Goal: Information Seeking & Learning: Check status

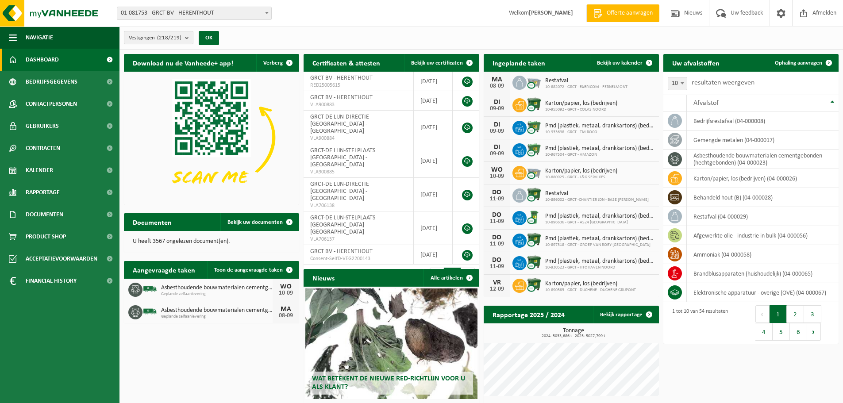
click at [189, 38] on b "submit" at bounding box center [189, 37] width 8 height 12
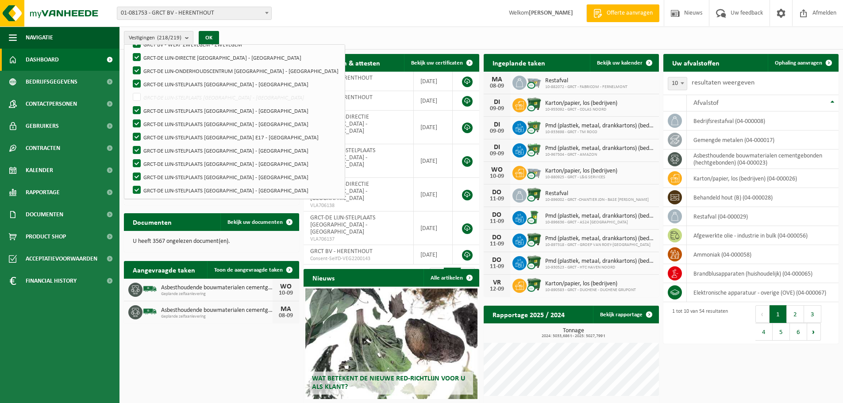
scroll to position [2805, 0]
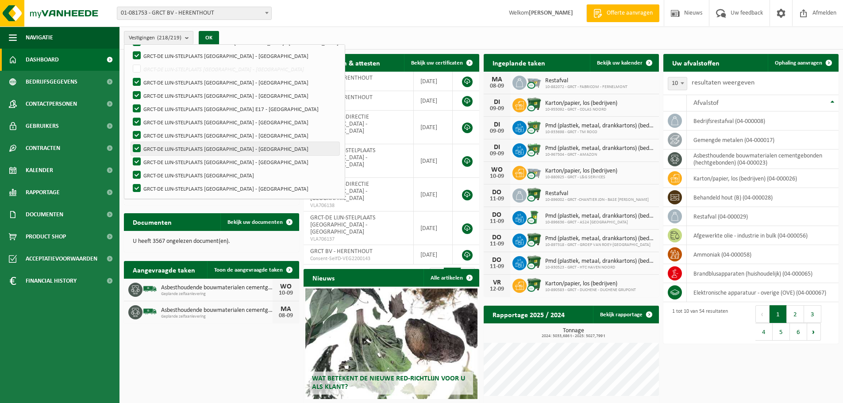
click at [219, 147] on label "GRCT-DE LIJN-STELPLAATS [GEOGRAPHIC_DATA] - [GEOGRAPHIC_DATA]" at bounding box center [235, 148] width 208 height 13
click at [130, 142] on input "GRCT-DE LIJN-STELPLAATS [GEOGRAPHIC_DATA] - [GEOGRAPHIC_DATA]" at bounding box center [129, 142] width 0 height 0
click at [219, 147] on label "GRCT-DE LIJN-STELPLAATS [GEOGRAPHIC_DATA] - [GEOGRAPHIC_DATA]" at bounding box center [235, 148] width 208 height 13
click at [130, 142] on input "GRCT-DE LIJN-STELPLAATS [GEOGRAPHIC_DATA] - [GEOGRAPHIC_DATA]" at bounding box center [129, 142] width 0 height 0
checkbox input "true"
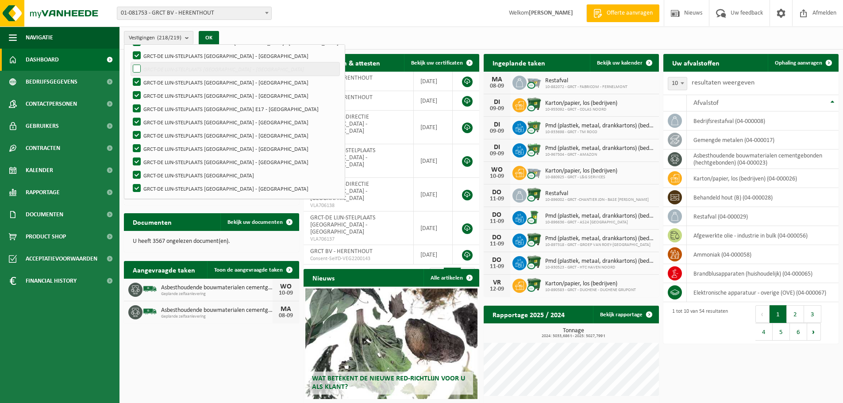
click at [134, 69] on label "GRCT-DE LIJN-STELPLAATS [GEOGRAPHIC_DATA] - [GEOGRAPHIC_DATA]" at bounding box center [235, 68] width 208 height 13
click at [130, 62] on input "GRCT-DE LIJN-STELPLAATS [GEOGRAPHIC_DATA] - [GEOGRAPHIC_DATA]" at bounding box center [129, 62] width 0 height 0
checkbox input "true"
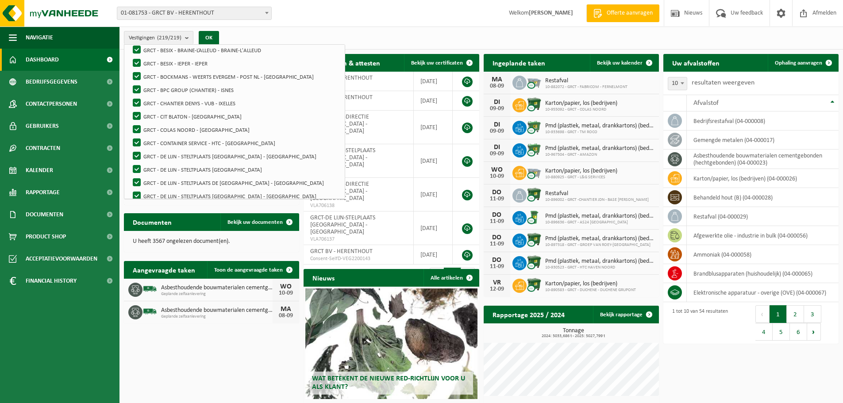
scroll to position [0, 0]
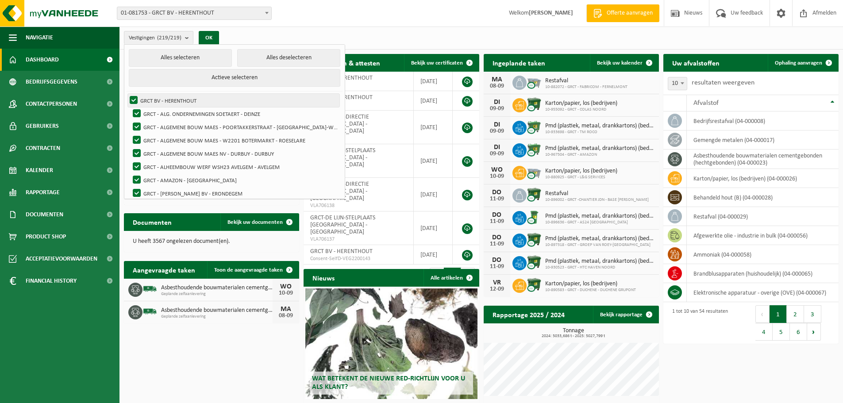
click at [133, 101] on label "GRCT BV - HERENTHOUT" at bounding box center [233, 100] width 211 height 13
click at [127, 94] on input "GRCT BV - HERENTHOUT" at bounding box center [126, 93] width 0 height 0
checkbox input "false"
click at [136, 111] on label "GRCT - ALG. ONDERNEMINGEN SOETAERT - DEINZE" at bounding box center [235, 113] width 208 height 13
click at [130, 107] on input "GRCT - ALG. ONDERNEMINGEN SOETAERT - DEINZE" at bounding box center [129, 107] width 0 height 0
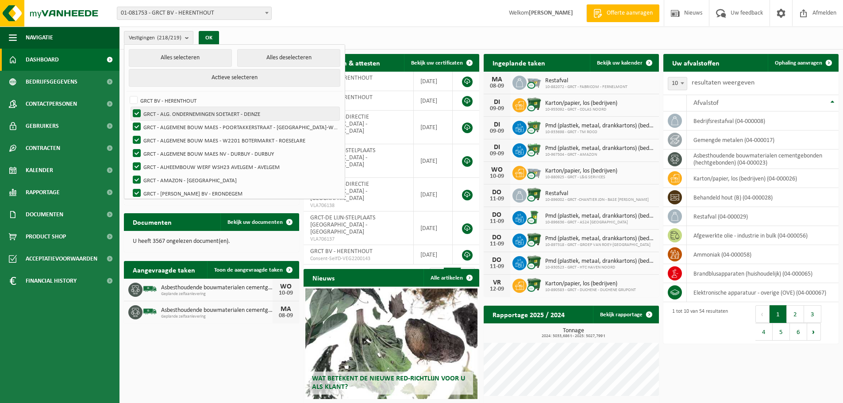
checkbox input "false"
click at [132, 100] on label "GRCT BV - HERENTHOUT" at bounding box center [233, 100] width 211 height 13
click at [127, 94] on input "GRCT BV - HERENTHOUT" at bounding box center [126, 93] width 0 height 0
click at [132, 98] on label "GRCT BV - HERENTHOUT" at bounding box center [233, 100] width 211 height 13
click at [127, 94] on input "GRCT BV - HERENTHOUT" at bounding box center [126, 93] width 0 height 0
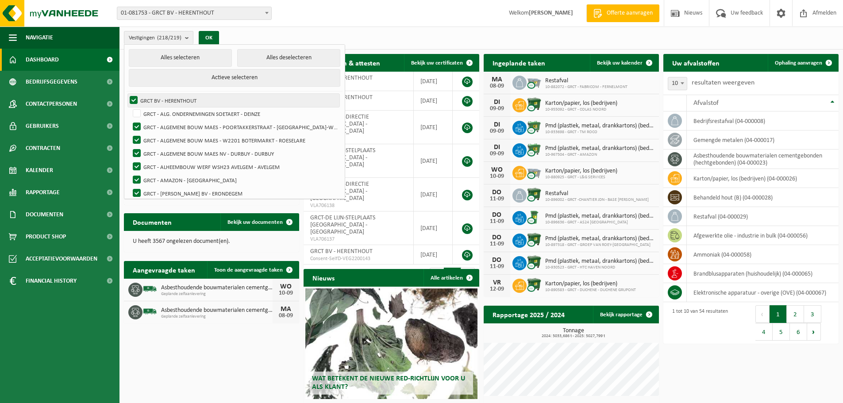
checkbox input "false"
click at [292, 59] on button "Alles deselecteren" at bounding box center [288, 58] width 103 height 18
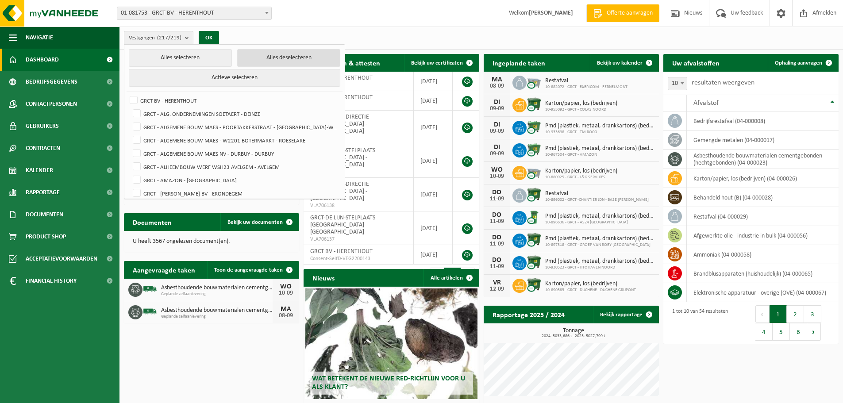
checkbox input "false"
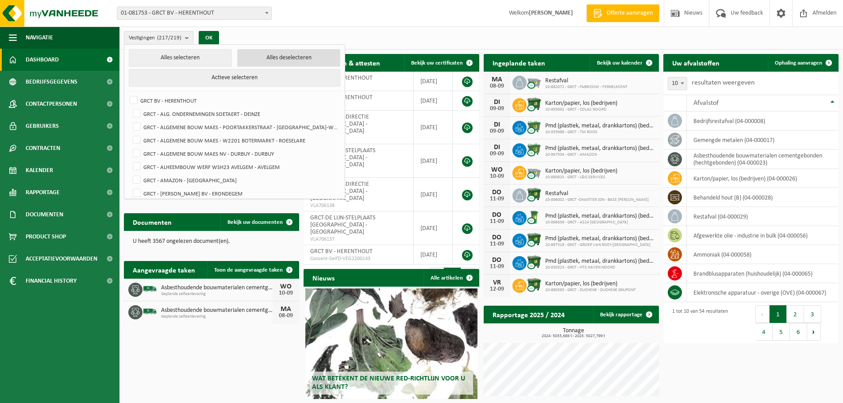
checkbox input "false"
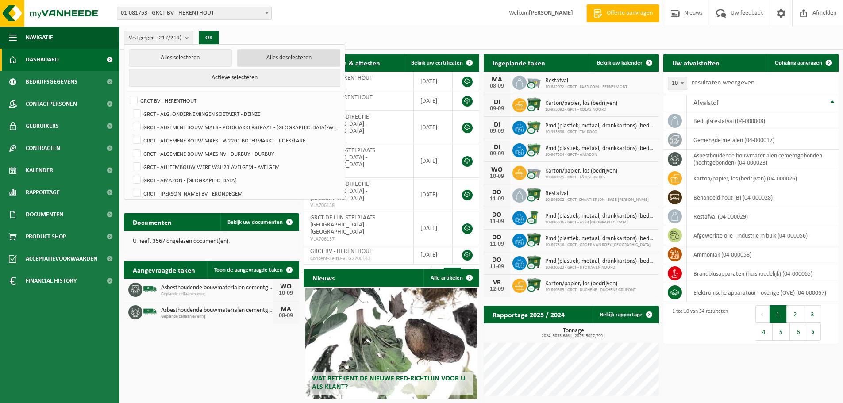
checkbox input "false"
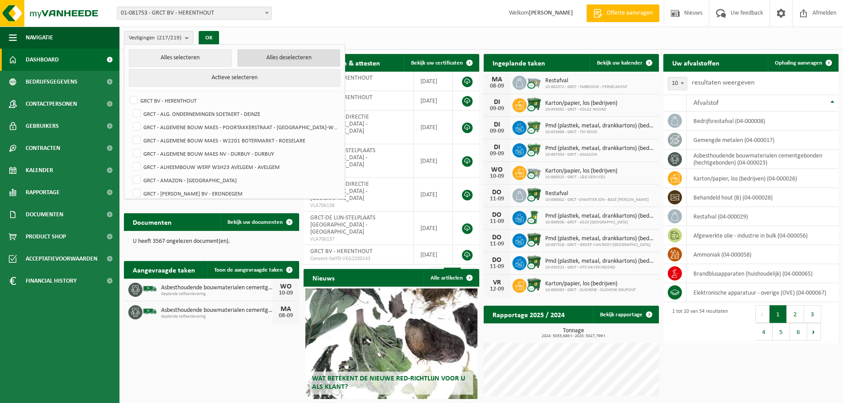
checkbox input "false"
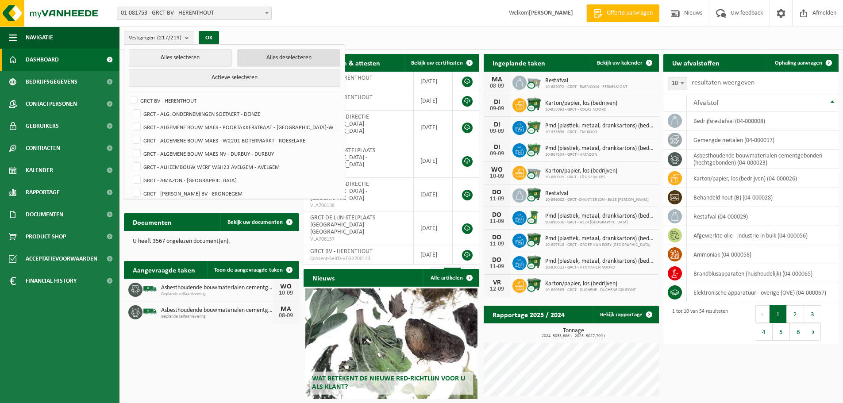
checkbox input "false"
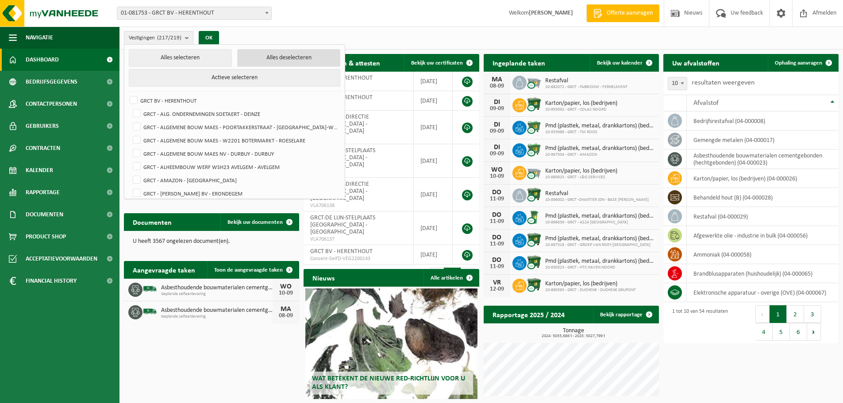
checkbox input "false"
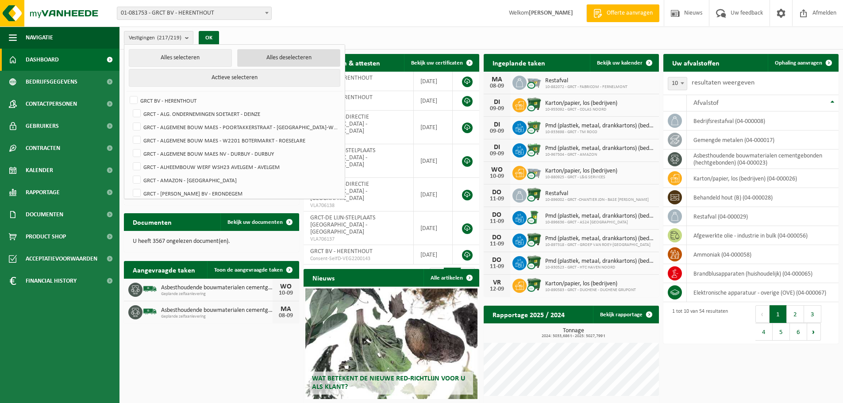
checkbox input "false"
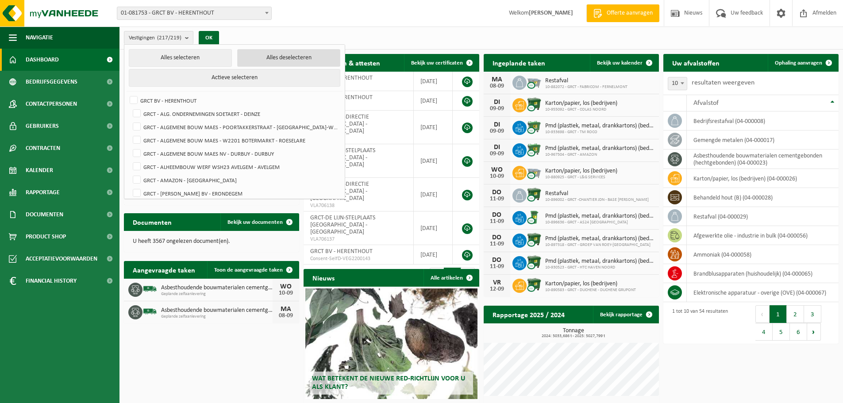
checkbox input "false"
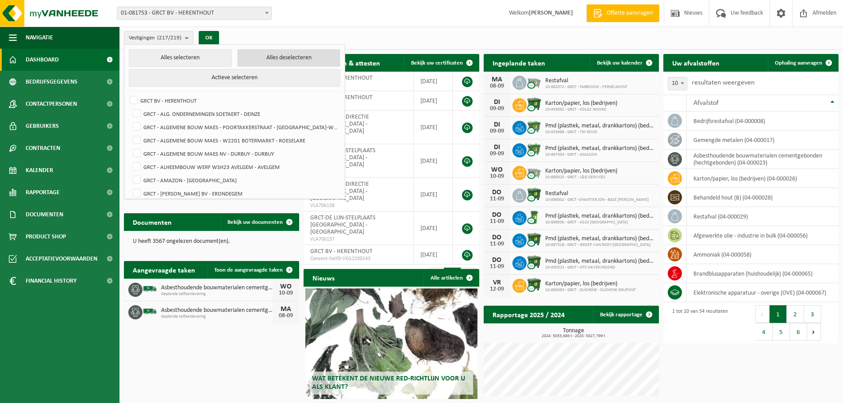
checkbox input "false"
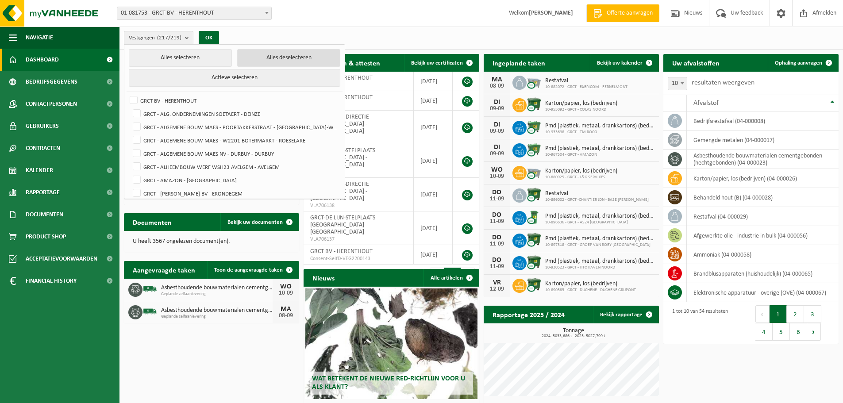
checkbox input "false"
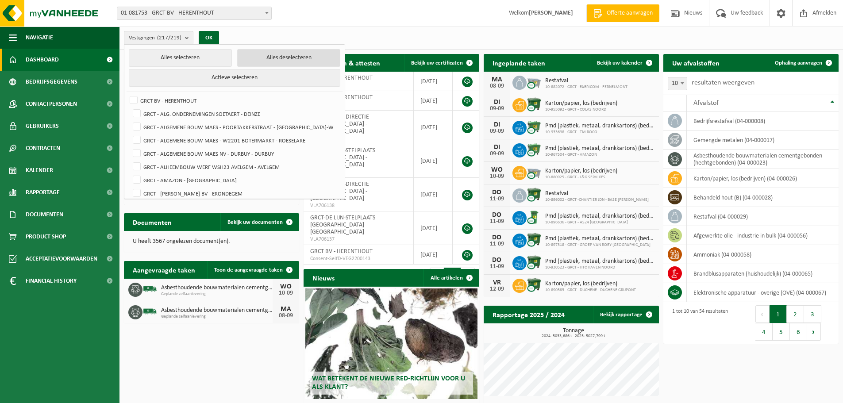
checkbox input "false"
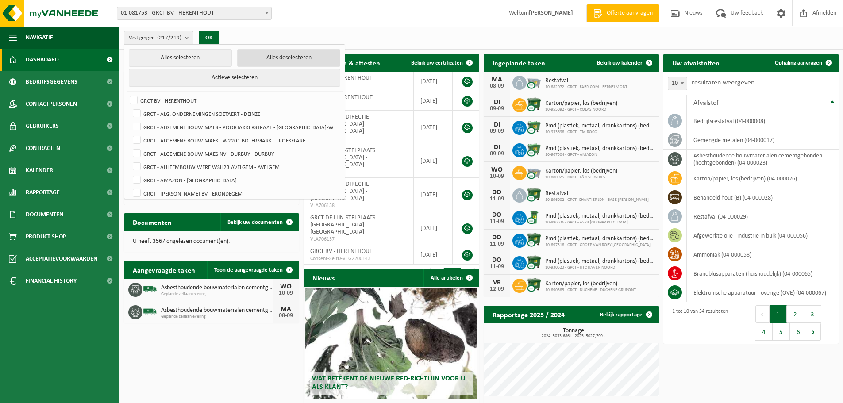
checkbox input "false"
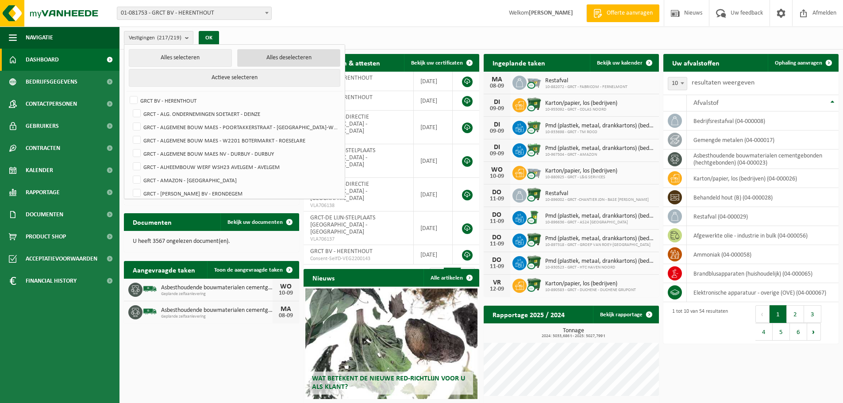
checkbox input "false"
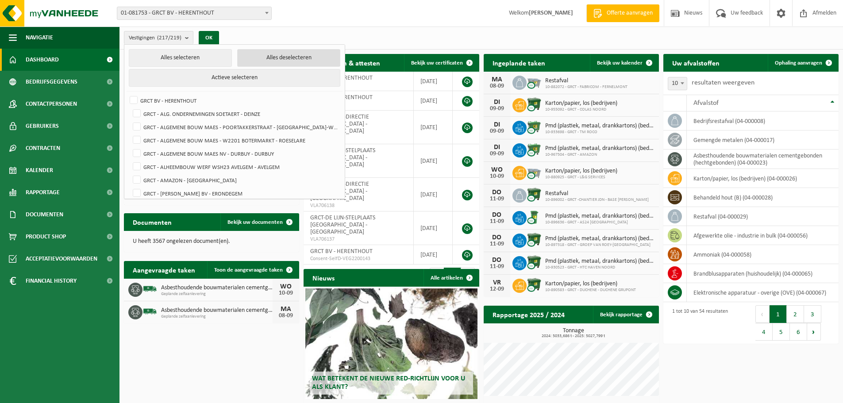
checkbox input "false"
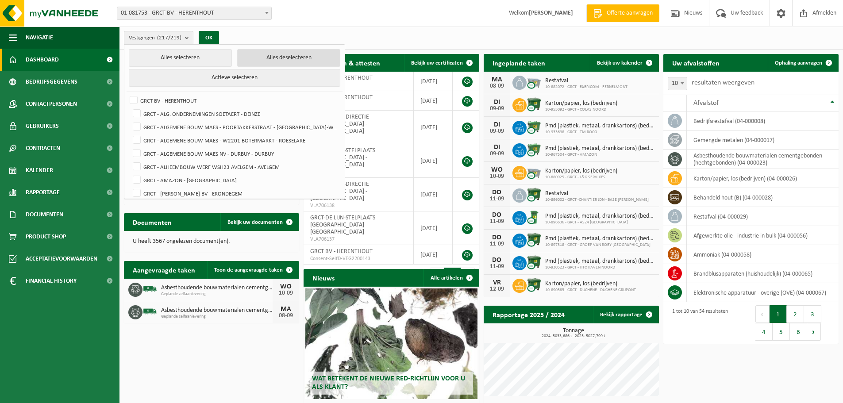
checkbox input "false"
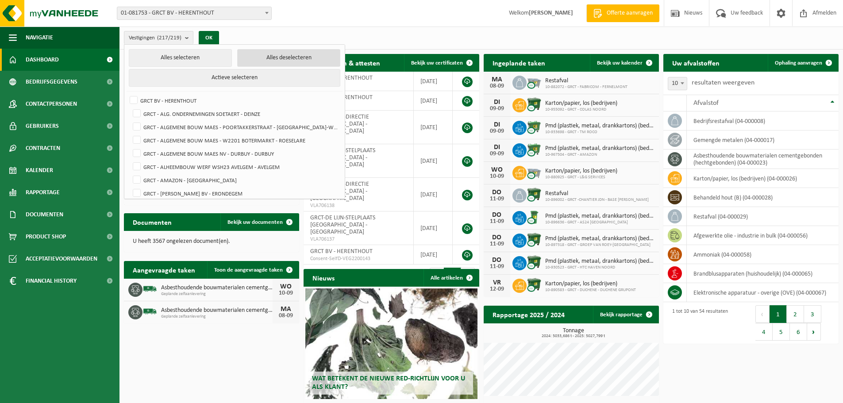
checkbox input "false"
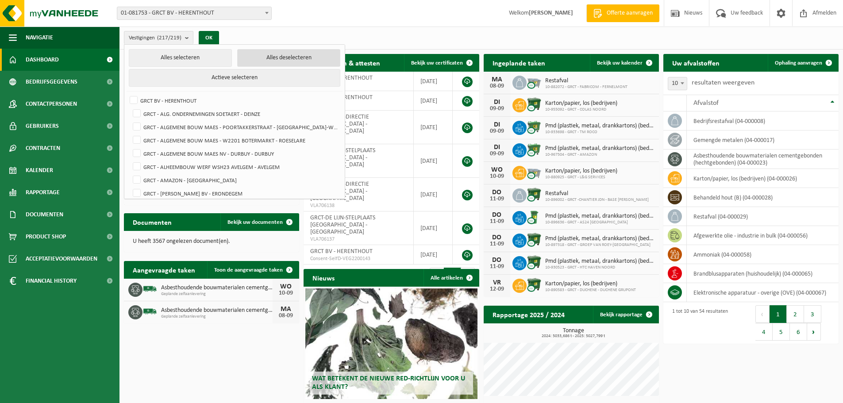
checkbox input "false"
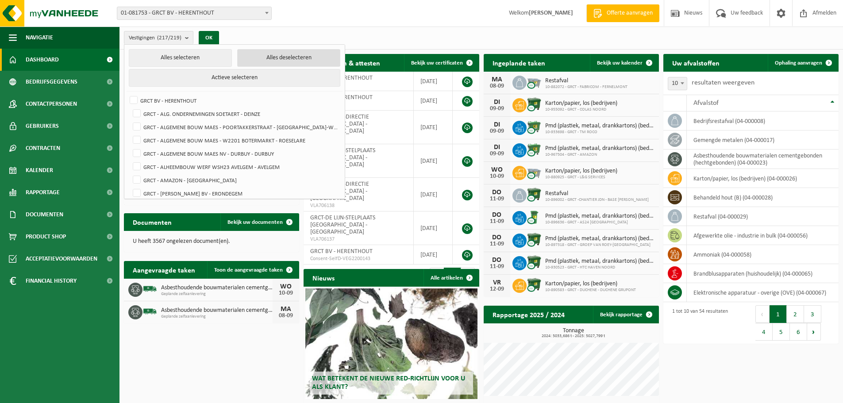
checkbox input "false"
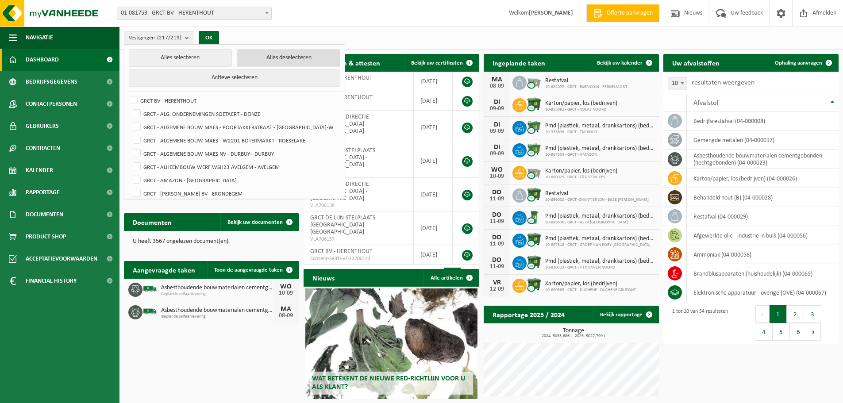
checkbox input "false"
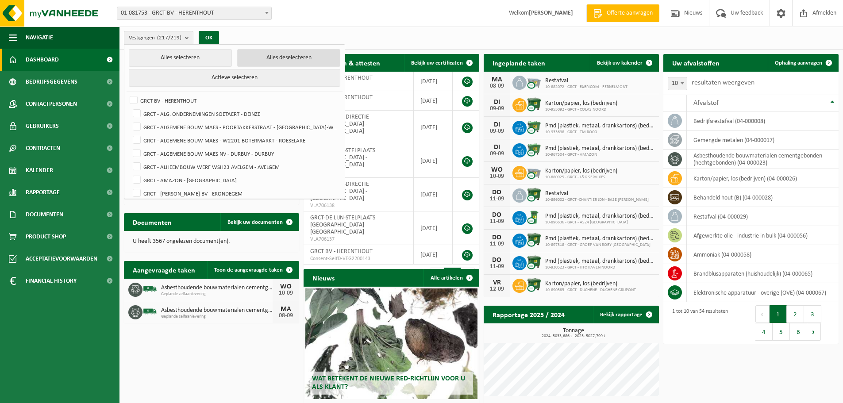
checkbox input "false"
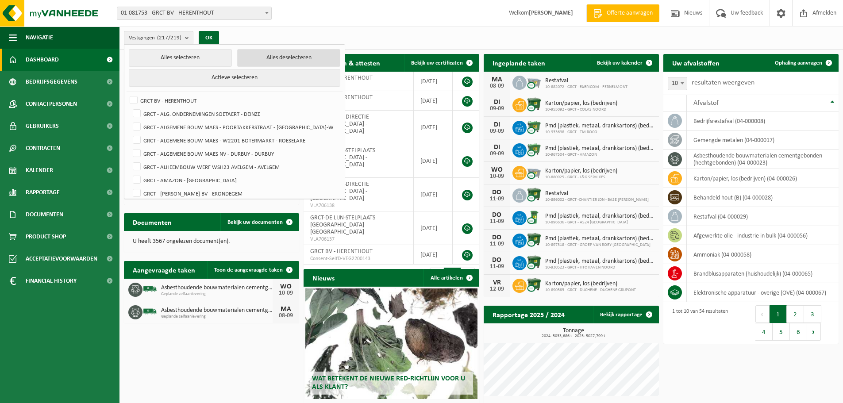
checkbox input "false"
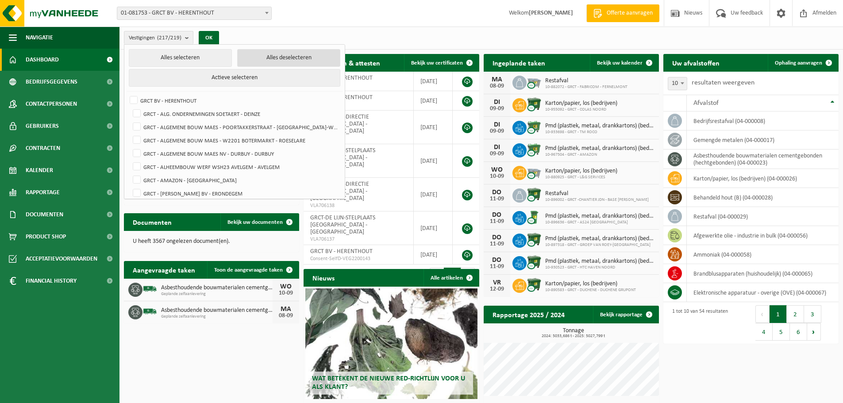
checkbox input "false"
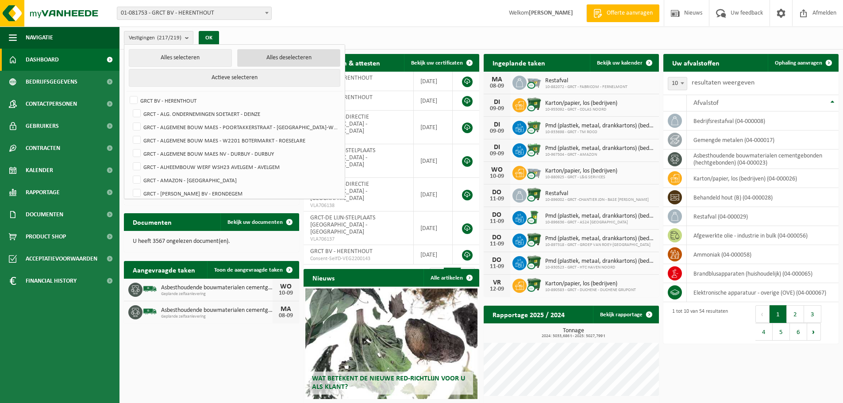
checkbox input "false"
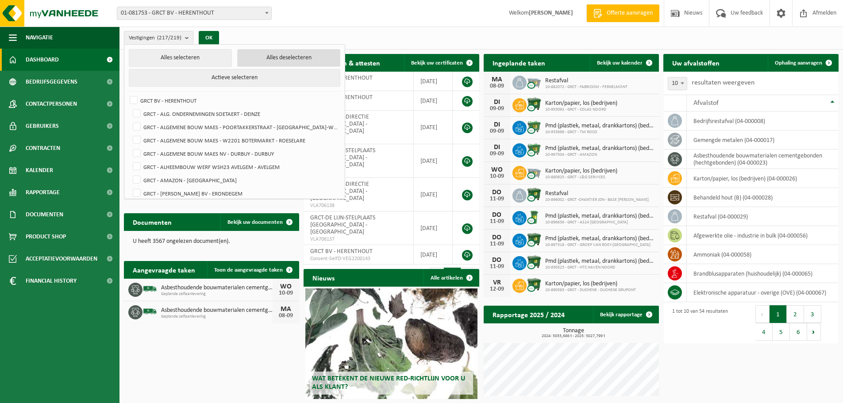
checkbox input "false"
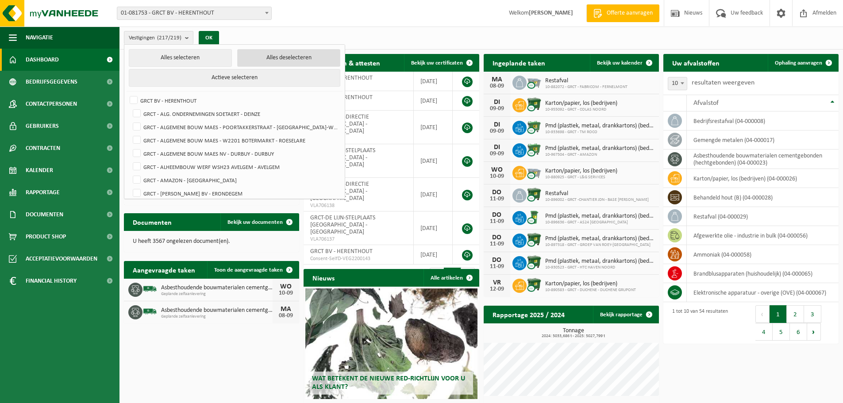
checkbox input "false"
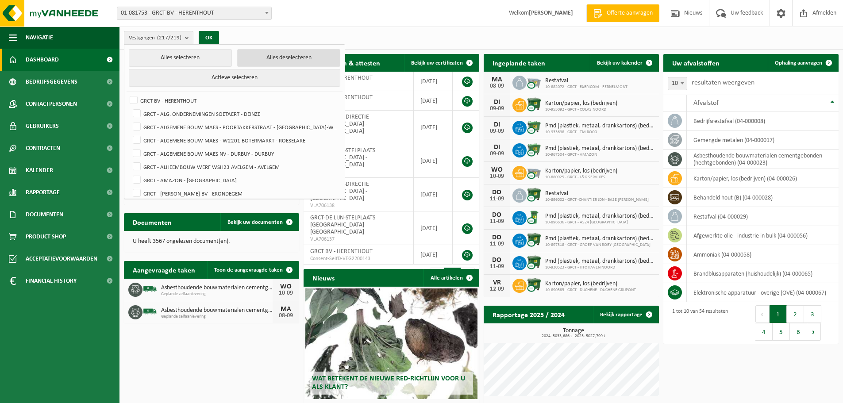
checkbox input "false"
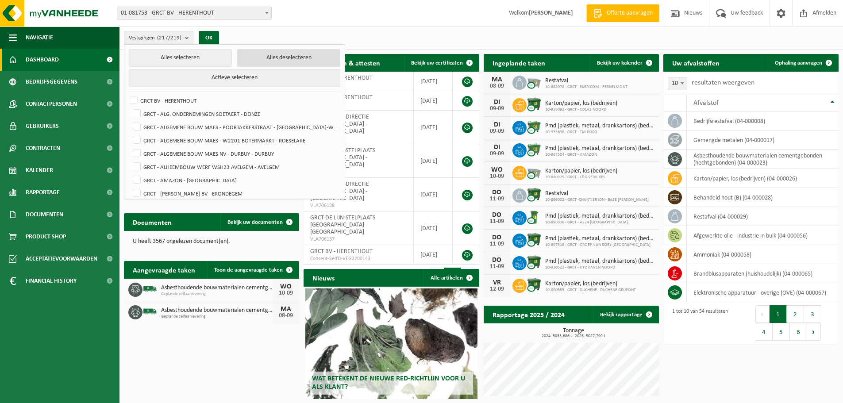
checkbox input "false"
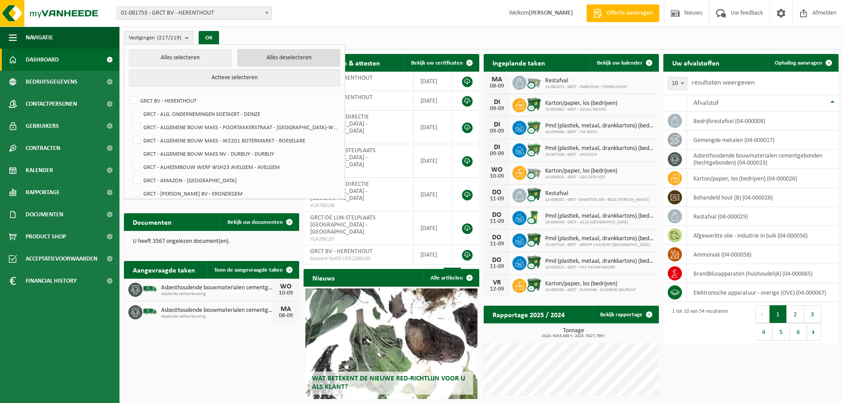
checkbox input "false"
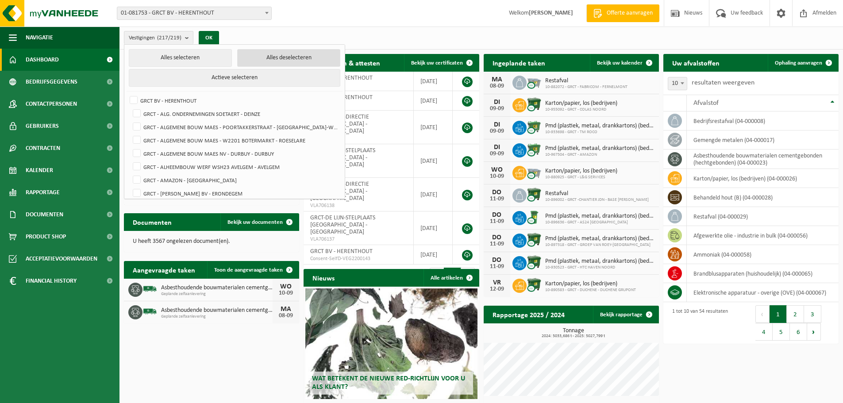
checkbox input "false"
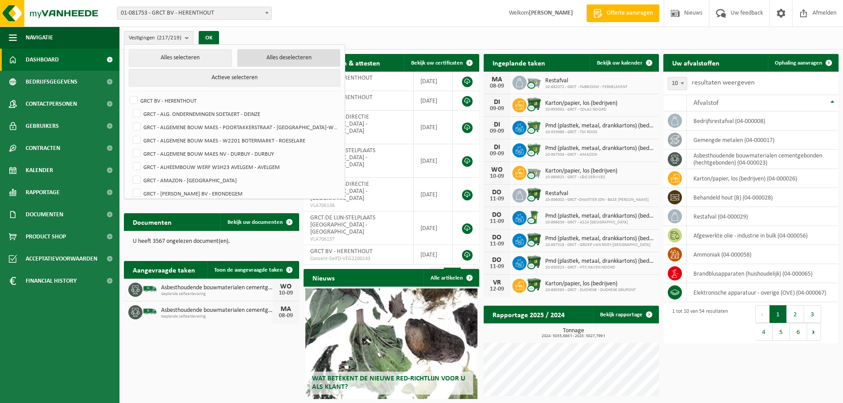
checkbox input "false"
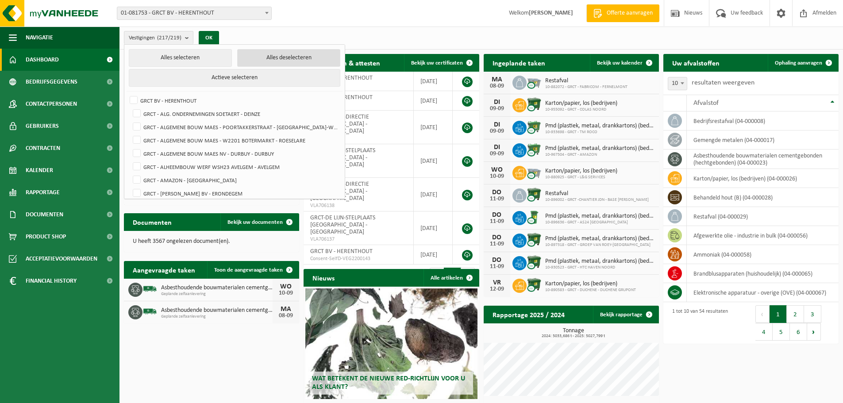
checkbox input "false"
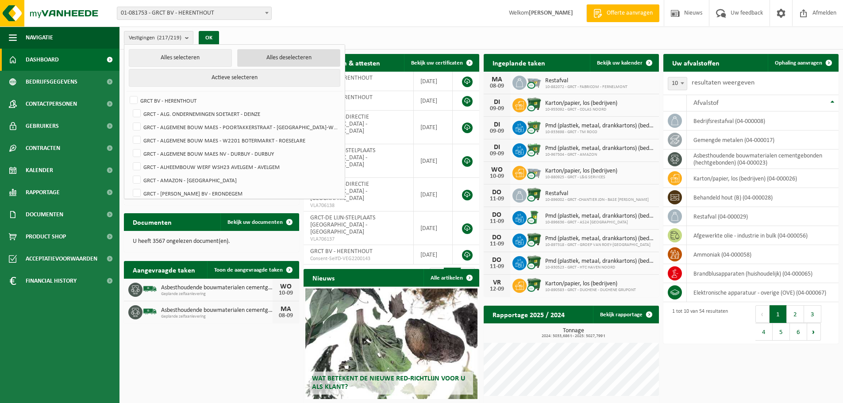
checkbox input "false"
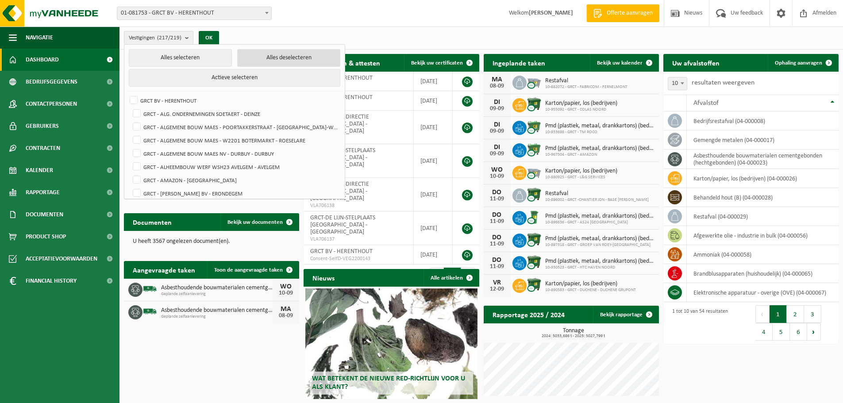
checkbox input "false"
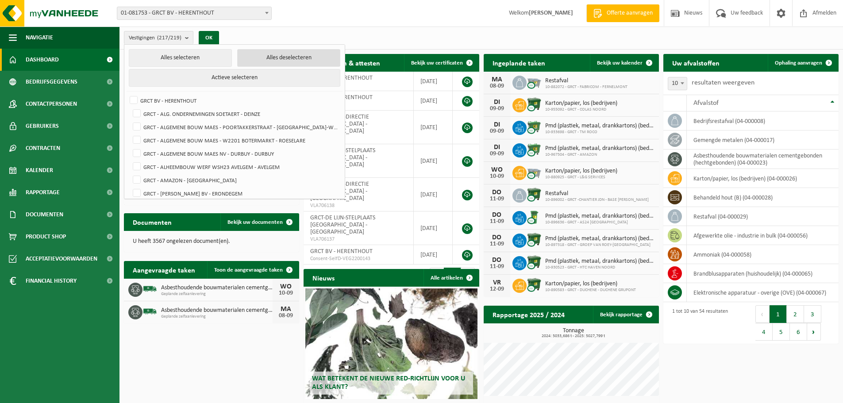
checkbox input "false"
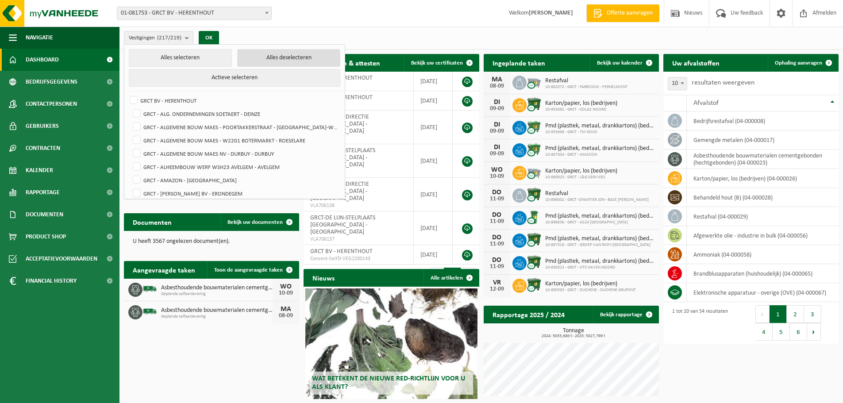
checkbox input "false"
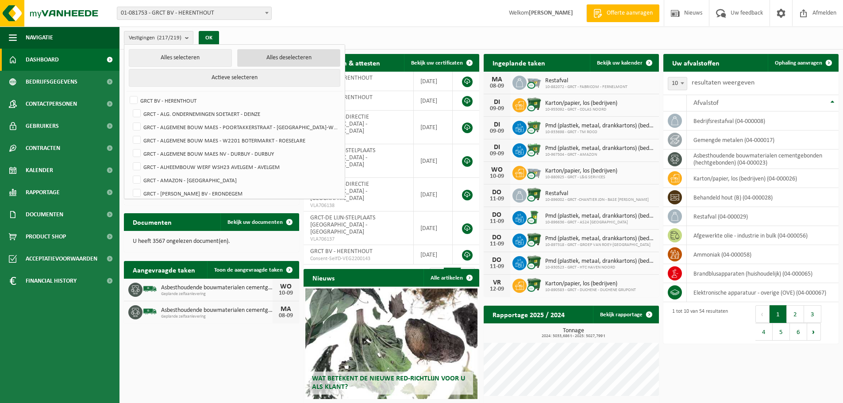
checkbox input "false"
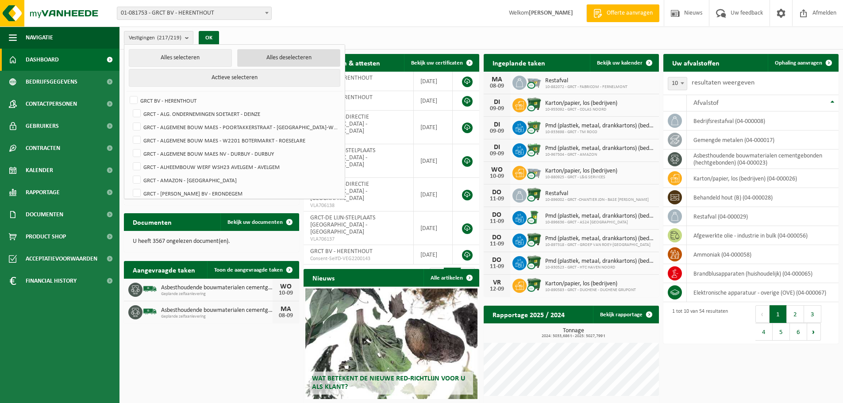
checkbox input "false"
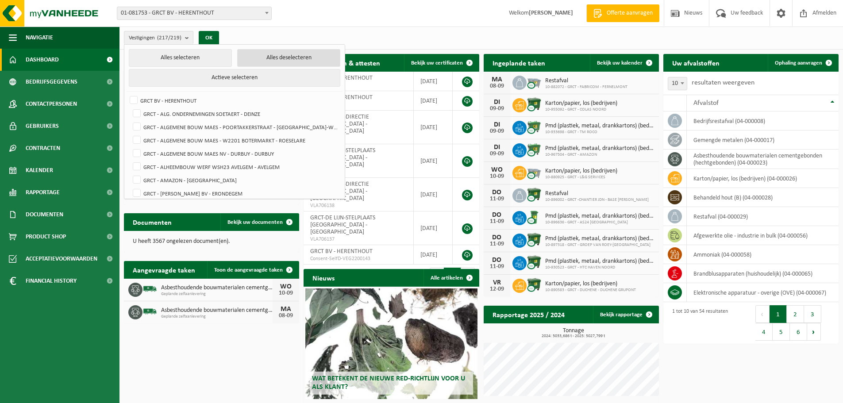
checkbox input "false"
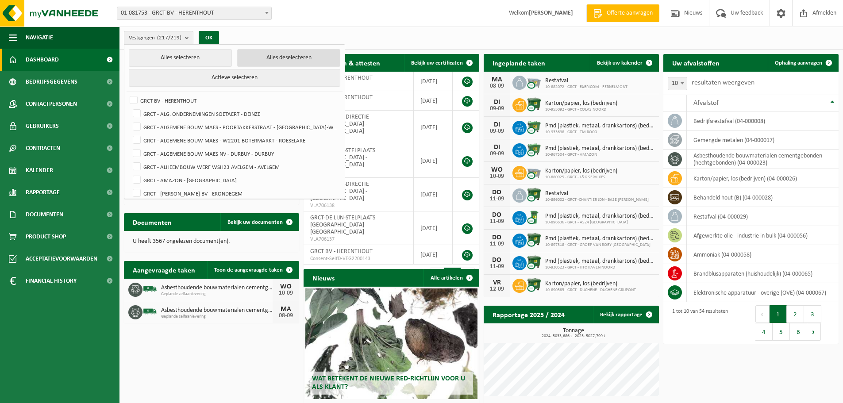
checkbox input "false"
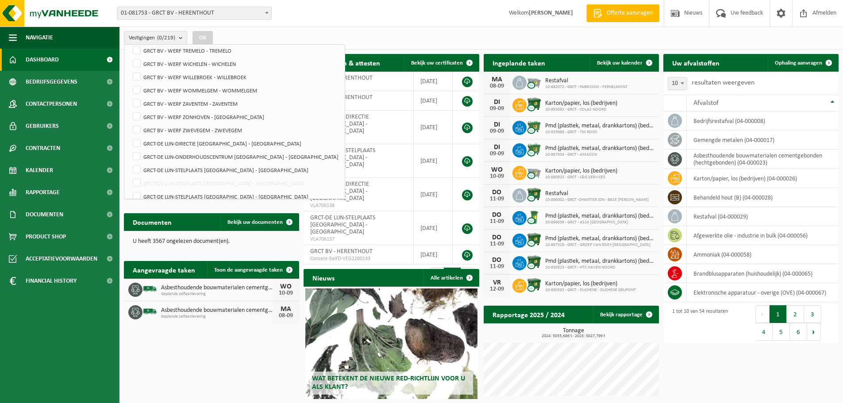
scroll to position [2805, 0]
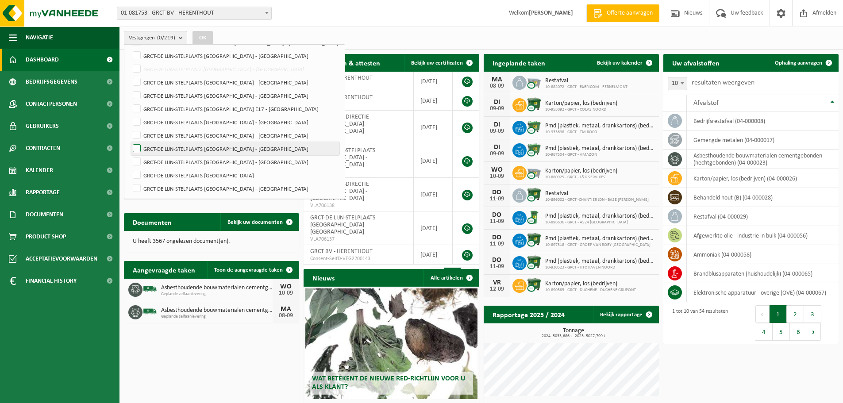
click at [137, 148] on label "GRCT-DE LIJN-STELPLAATS [GEOGRAPHIC_DATA] - [GEOGRAPHIC_DATA]" at bounding box center [235, 148] width 208 height 13
click at [130, 142] on input "GRCT-DE LIJN-STELPLAATS [GEOGRAPHIC_DATA] - [GEOGRAPHIC_DATA]" at bounding box center [129, 142] width 0 height 0
click at [207, 40] on button "OK" at bounding box center [202, 38] width 20 height 14
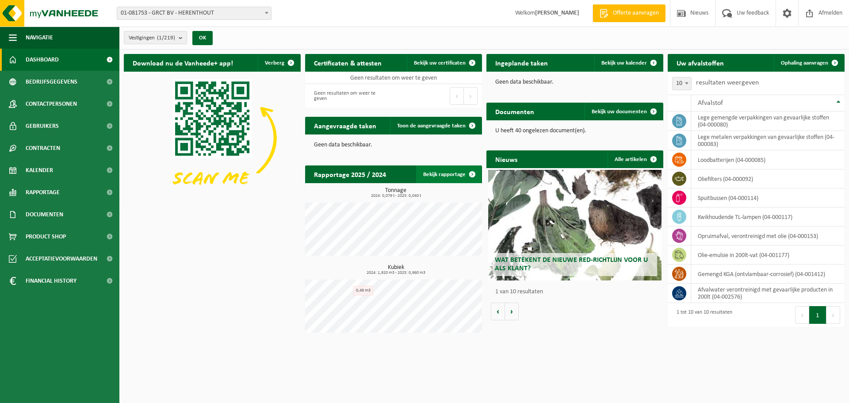
click at [471, 173] on span at bounding box center [473, 174] width 18 height 18
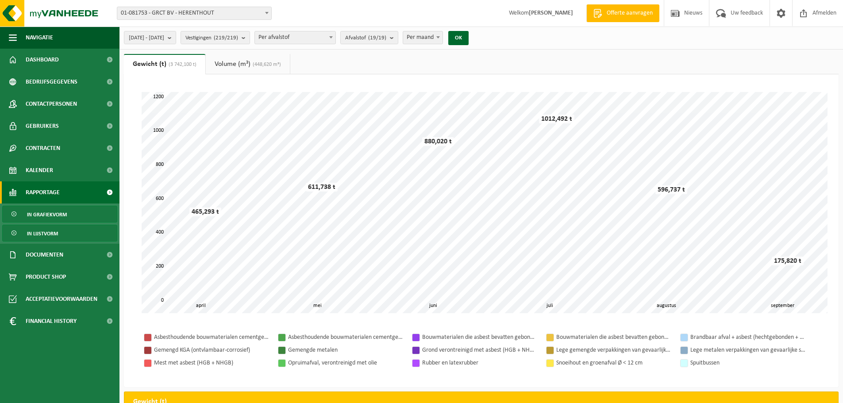
click at [31, 234] on span "In lijstvorm" at bounding box center [42, 233] width 31 height 17
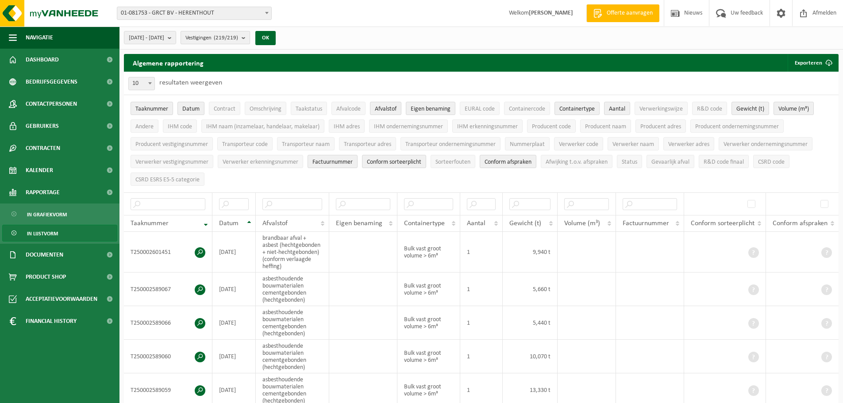
click at [249, 35] on b "submit" at bounding box center [246, 37] width 8 height 12
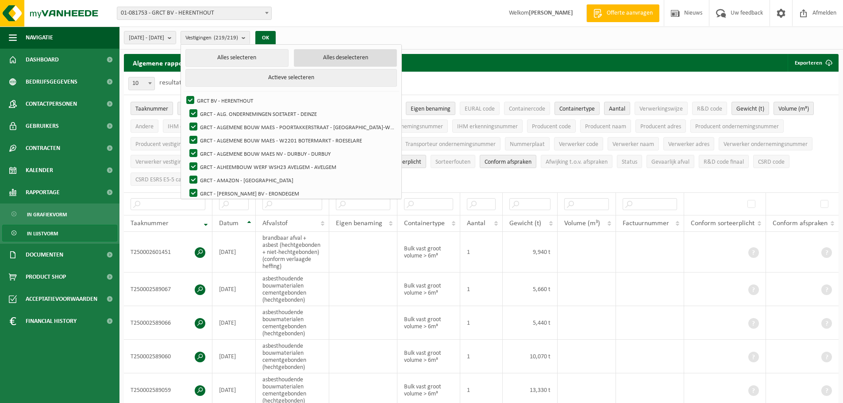
click at [355, 60] on button "Alles deselecteren" at bounding box center [345, 58] width 103 height 18
checkbox input "false"
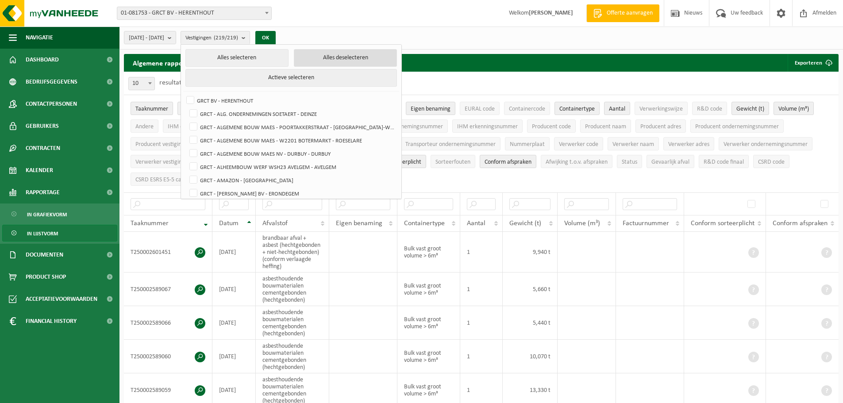
checkbox input "false"
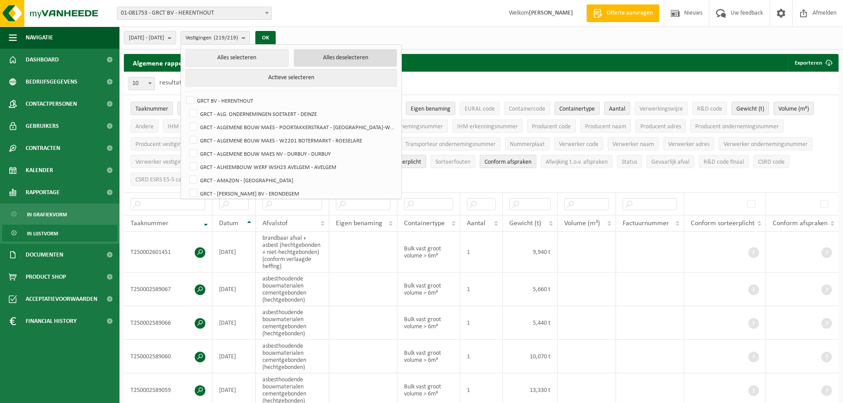
checkbox input "false"
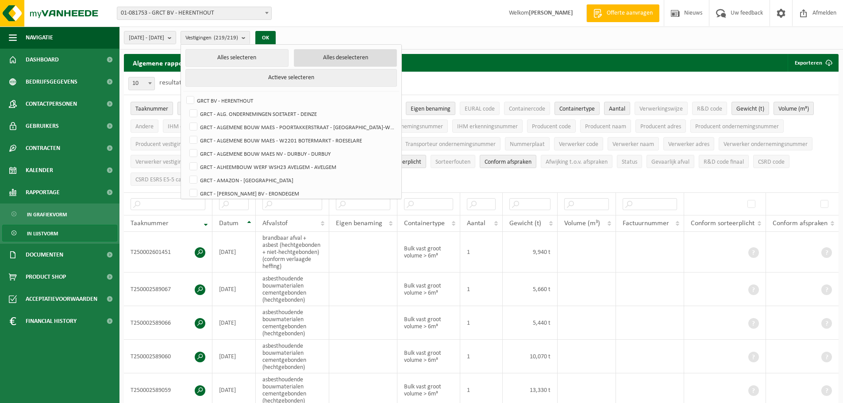
checkbox input "false"
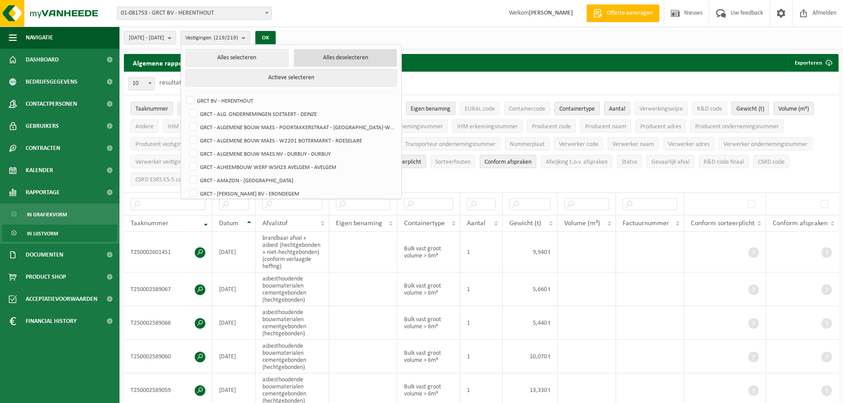
checkbox input "false"
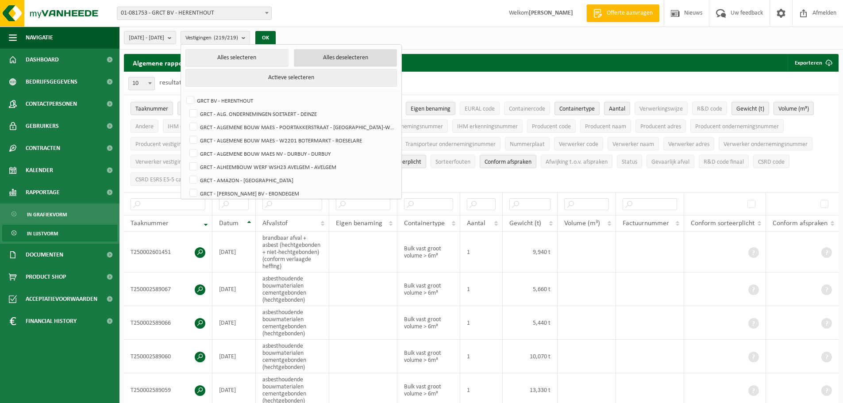
checkbox input "false"
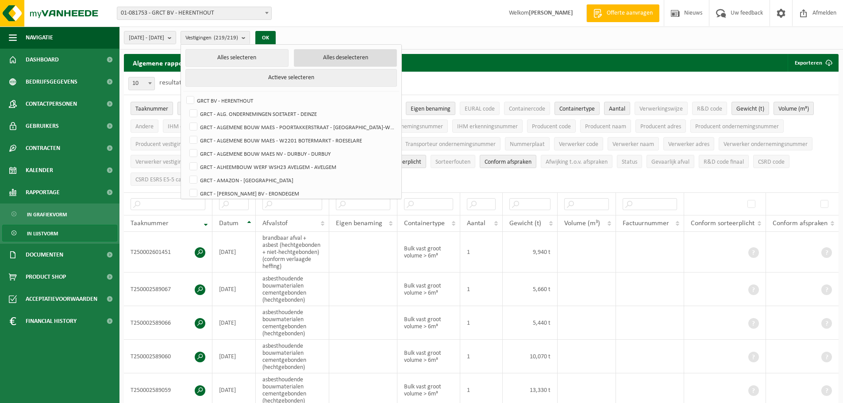
checkbox input "false"
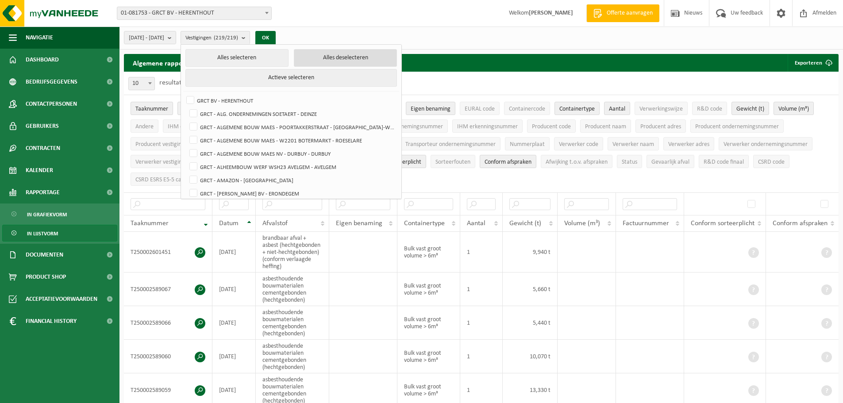
checkbox input "false"
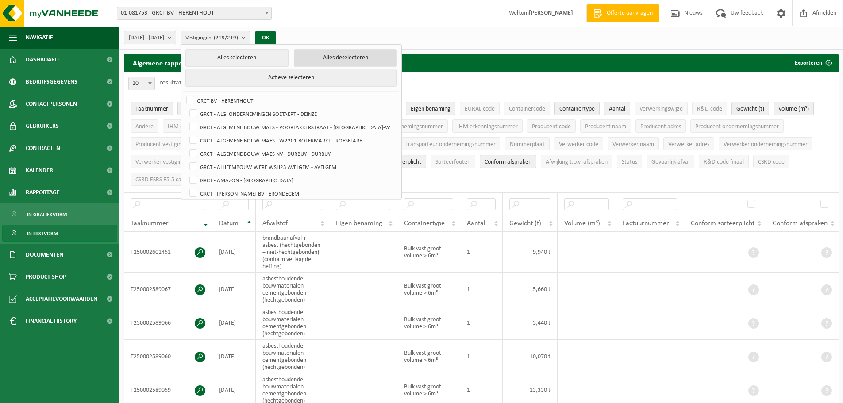
checkbox input "false"
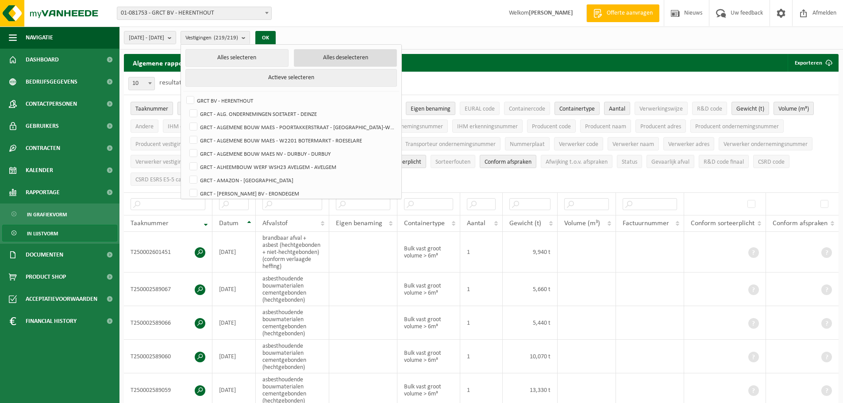
checkbox input "false"
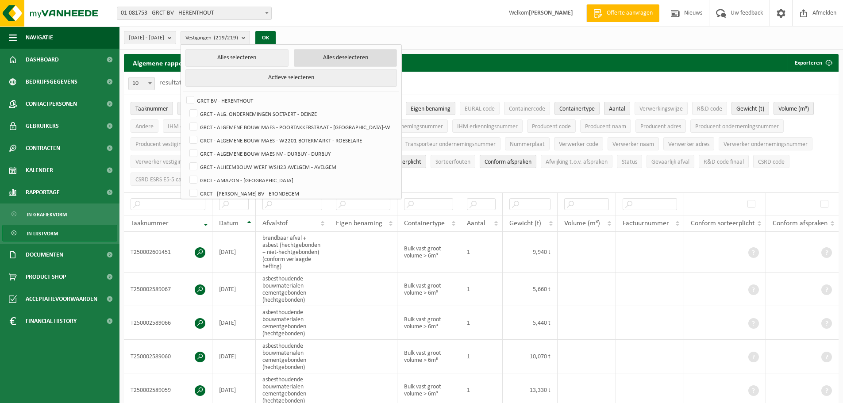
checkbox input "false"
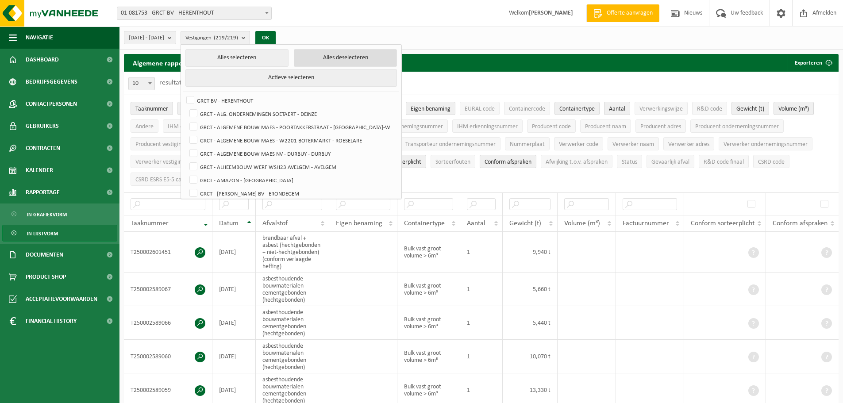
checkbox input "false"
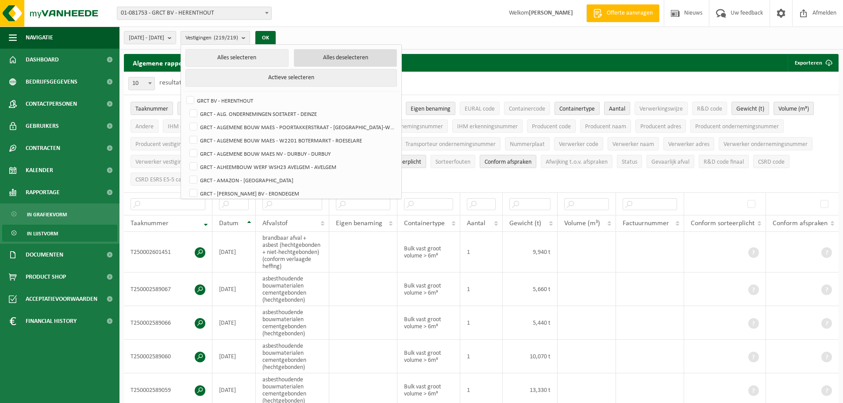
checkbox input "false"
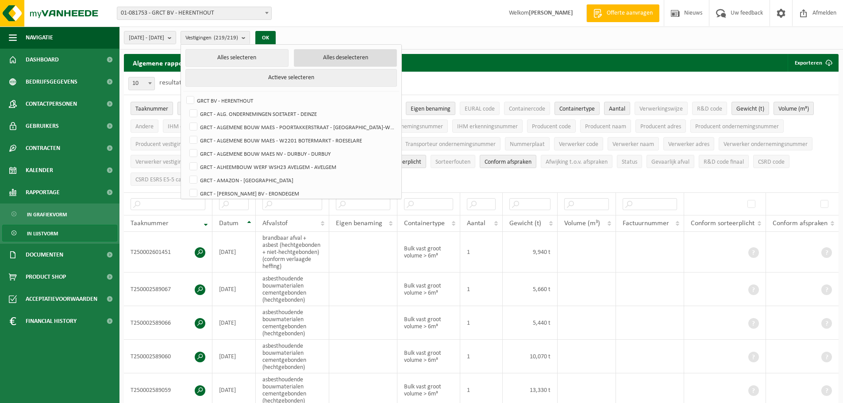
checkbox input "false"
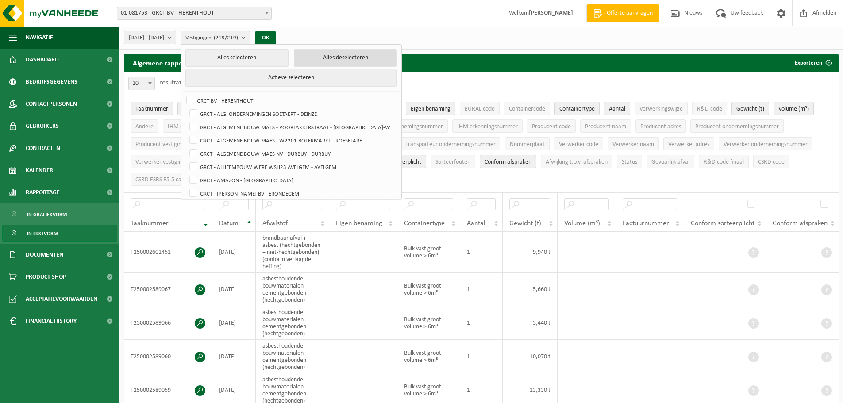
checkbox input "false"
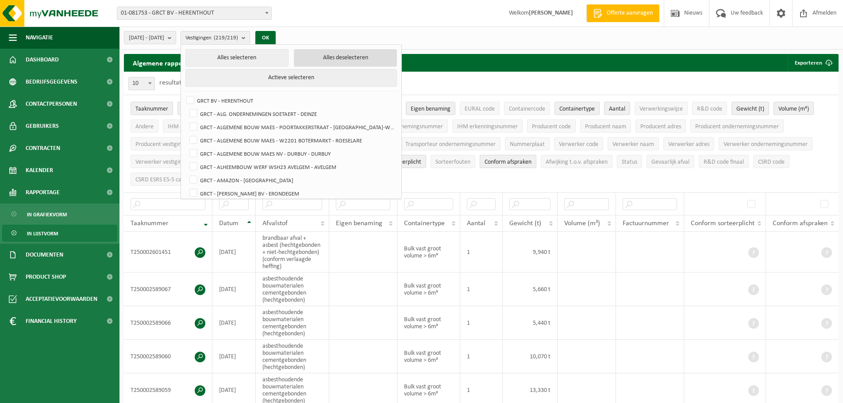
checkbox input "false"
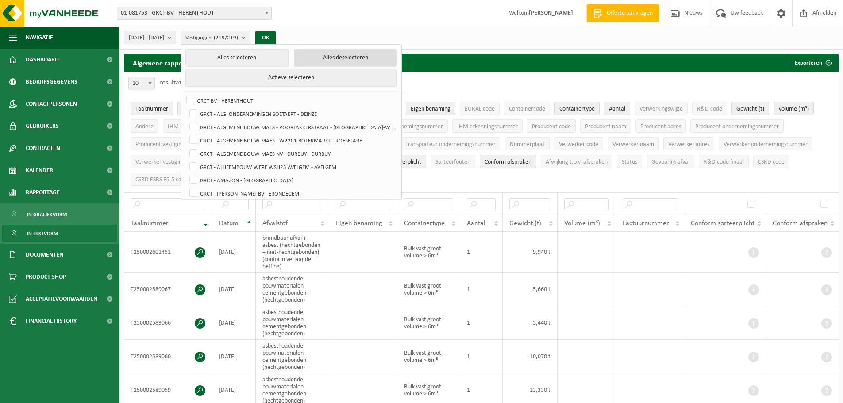
checkbox input "false"
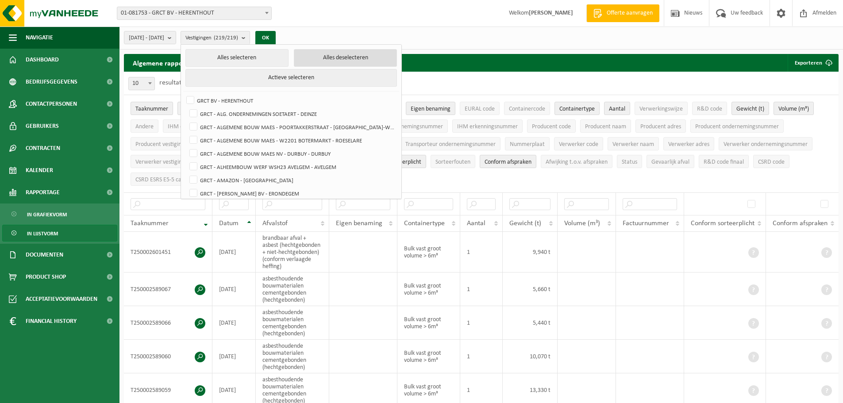
checkbox input "false"
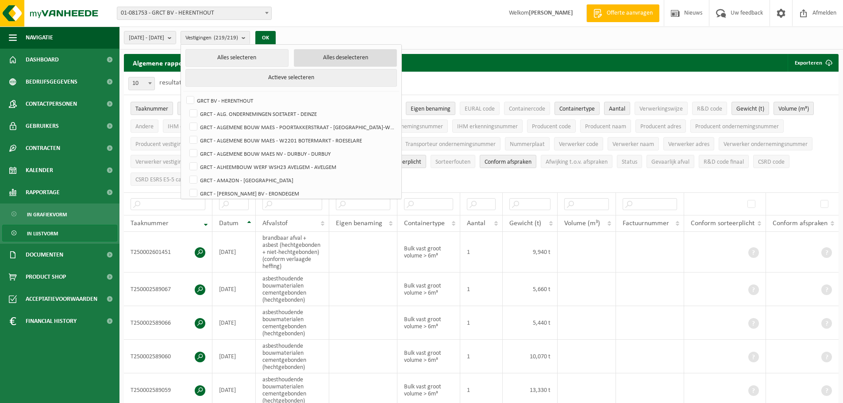
checkbox input "false"
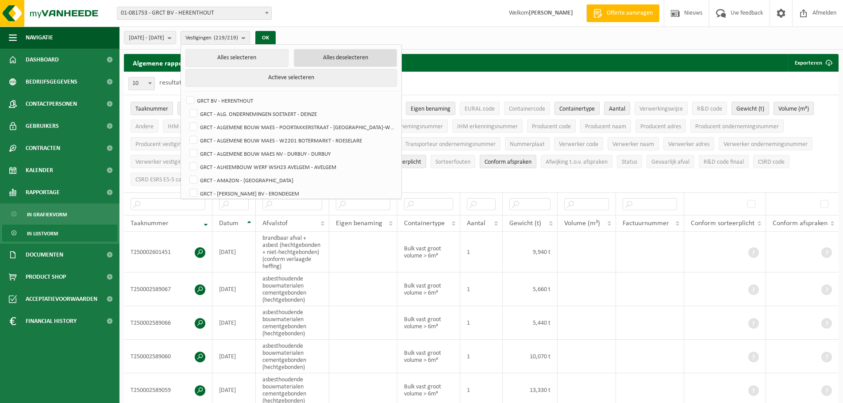
checkbox input "false"
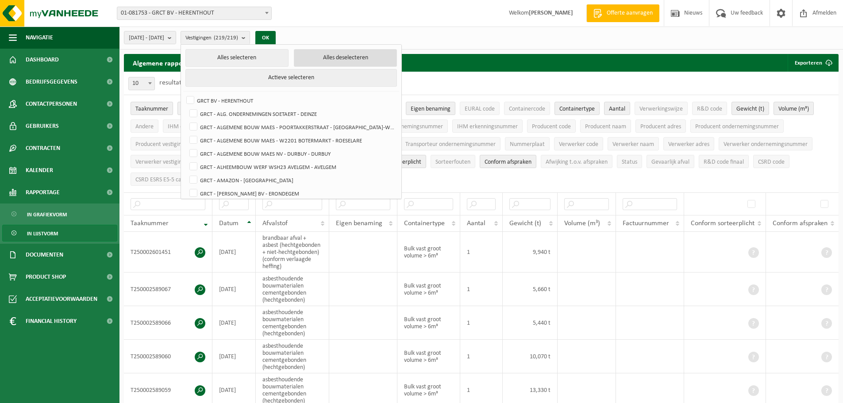
checkbox input "false"
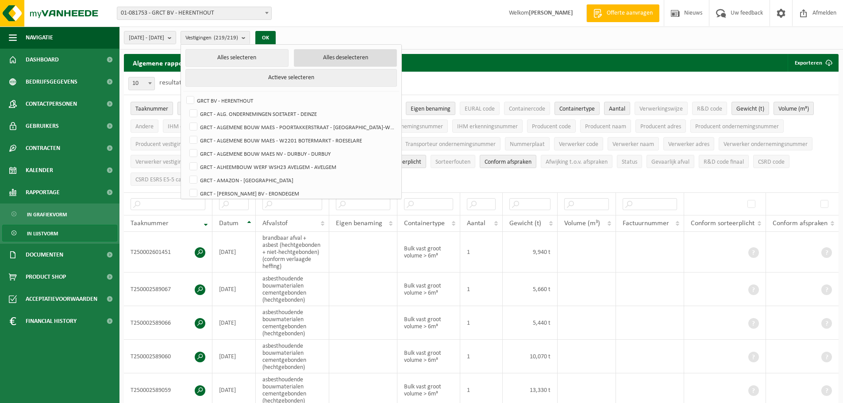
checkbox input "false"
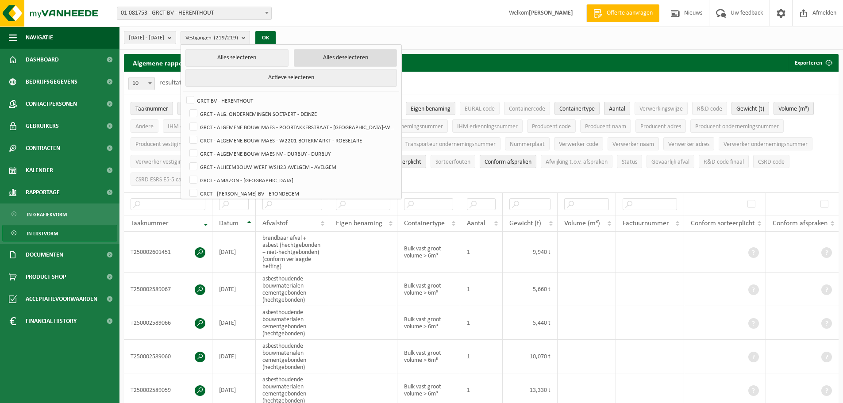
checkbox input "false"
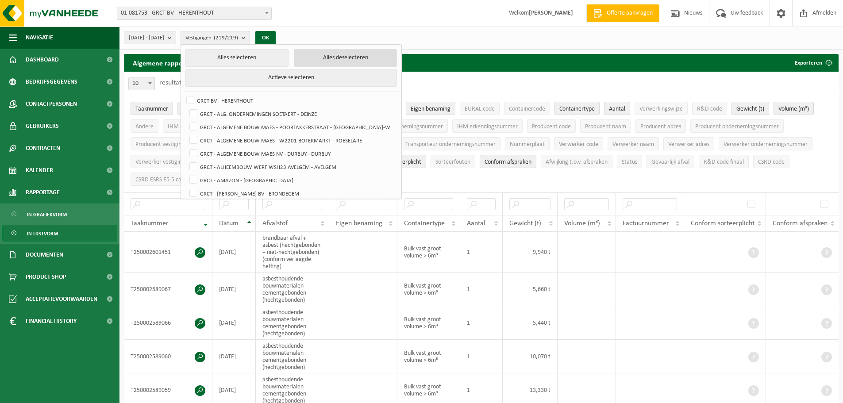
checkbox input "false"
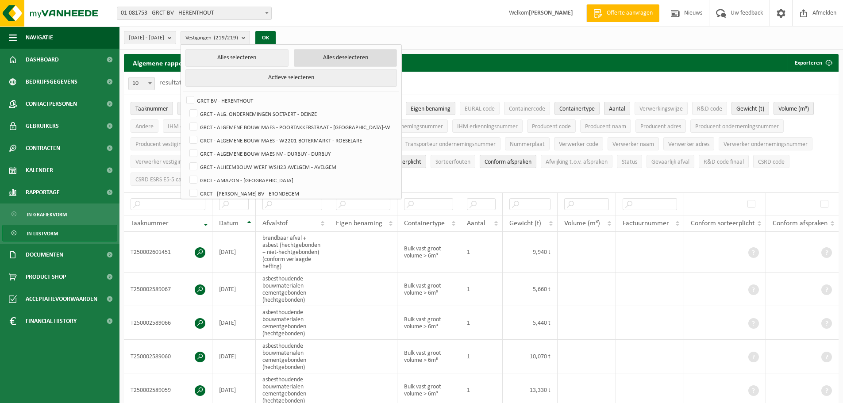
checkbox input "false"
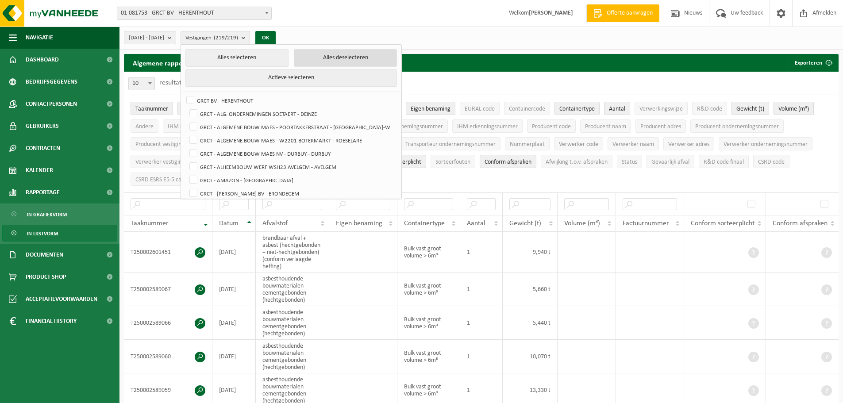
checkbox input "false"
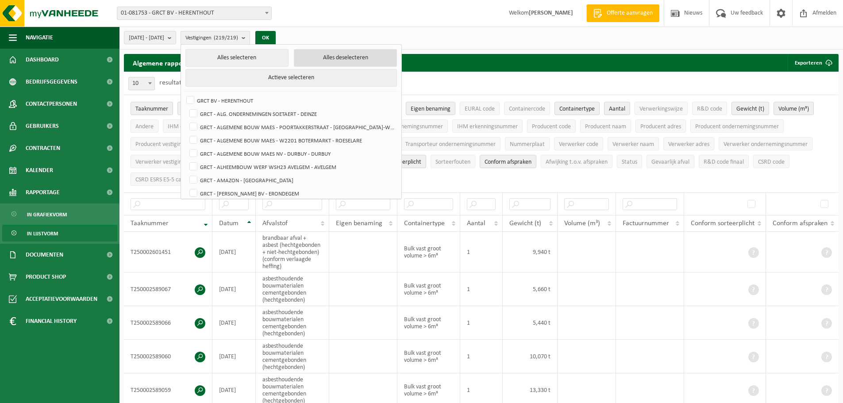
checkbox input "false"
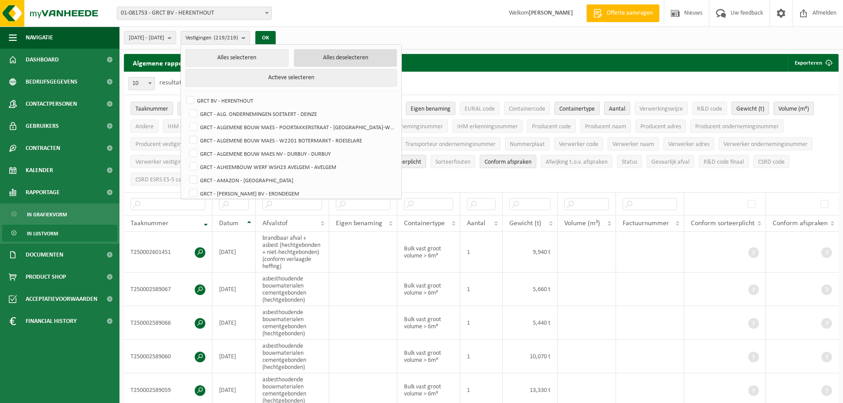
checkbox input "false"
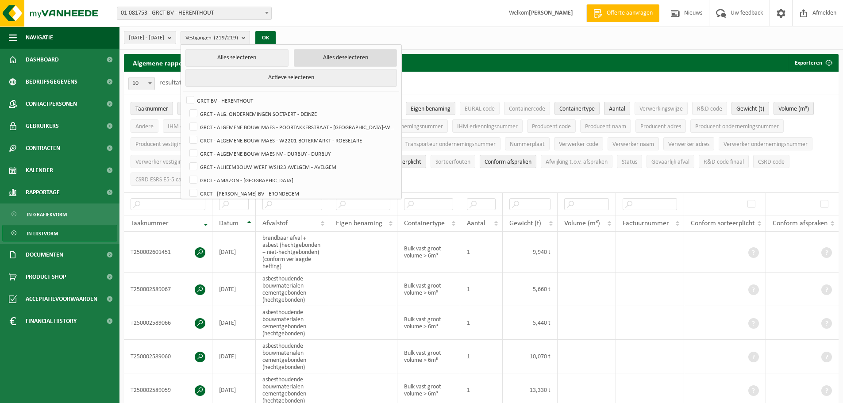
checkbox input "false"
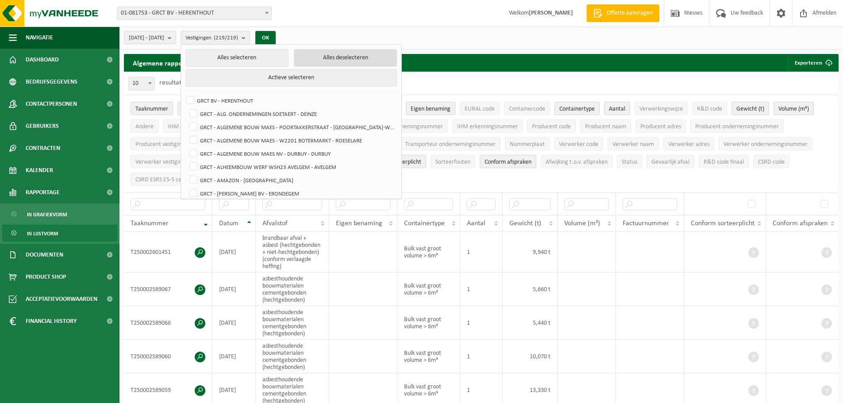
checkbox input "false"
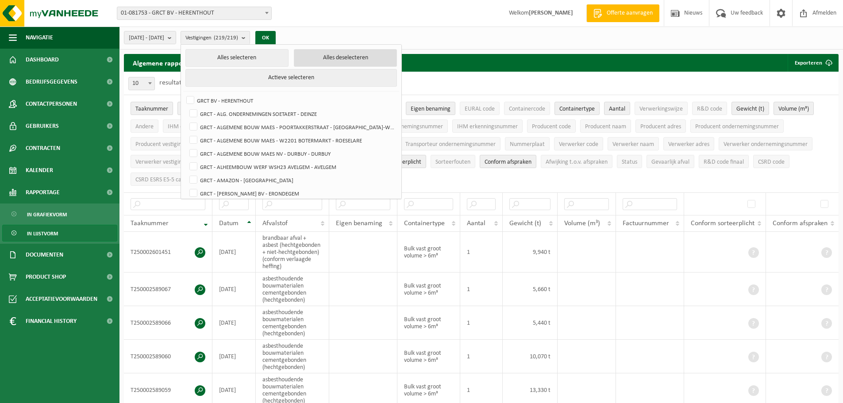
checkbox input "false"
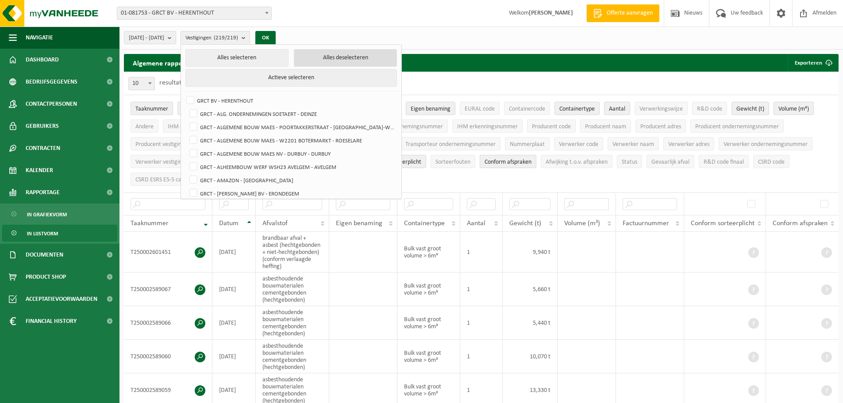
checkbox input "false"
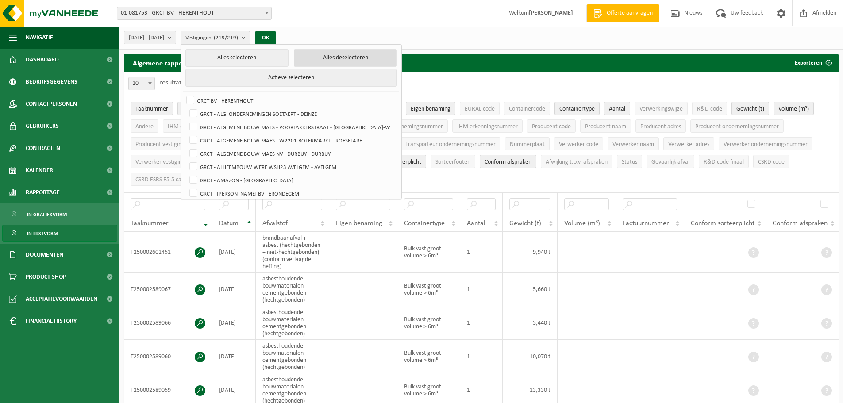
checkbox input "false"
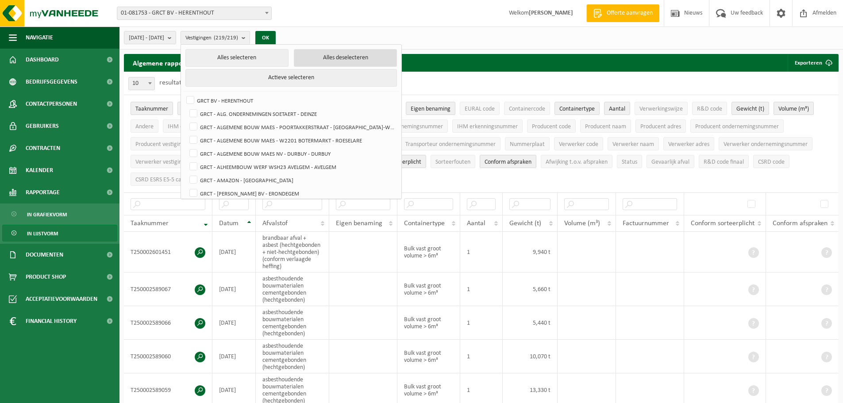
checkbox input "false"
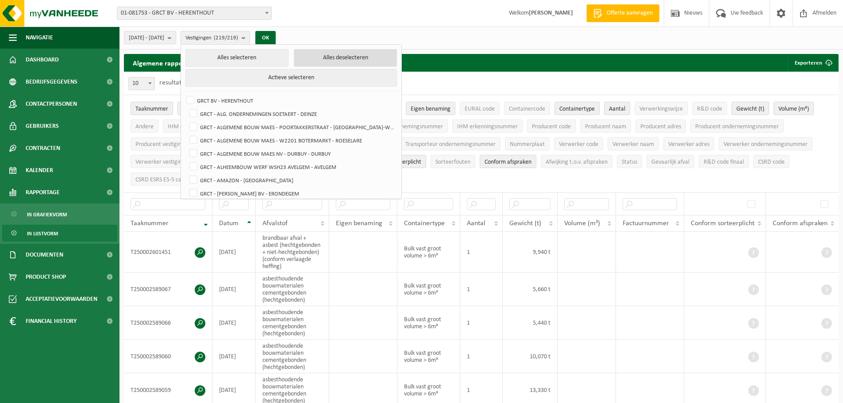
checkbox input "false"
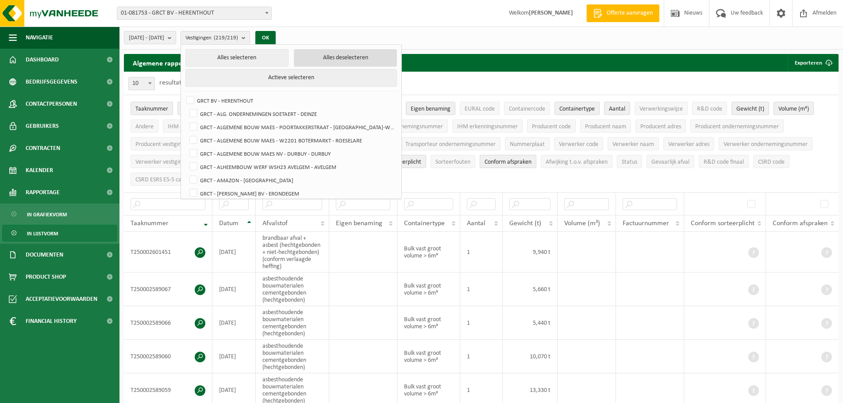
checkbox input "false"
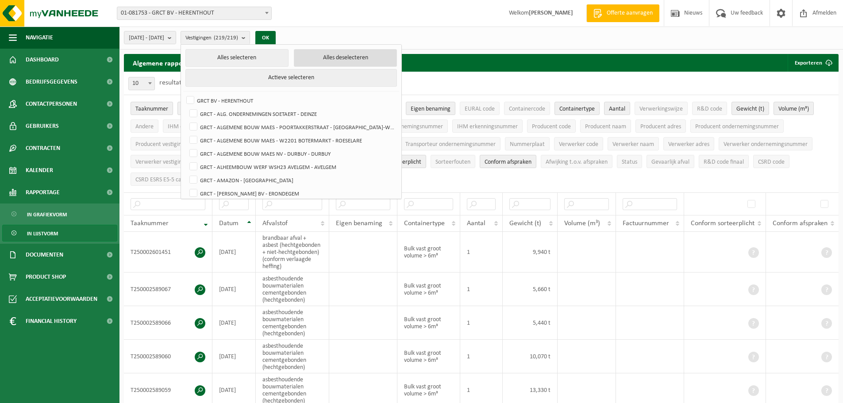
checkbox input "false"
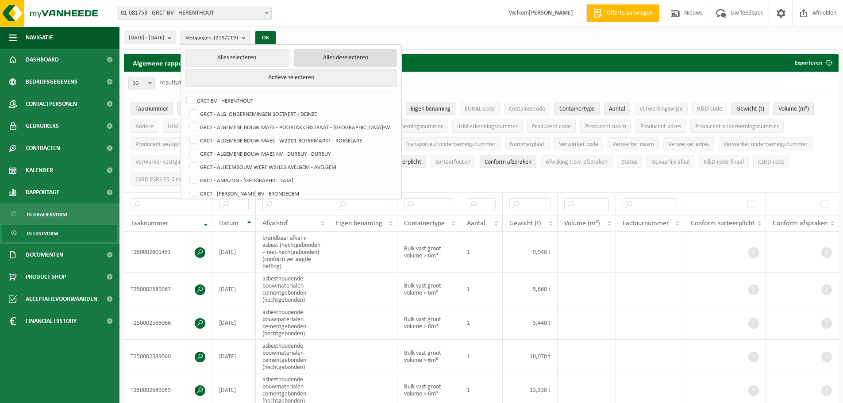
checkbox input "false"
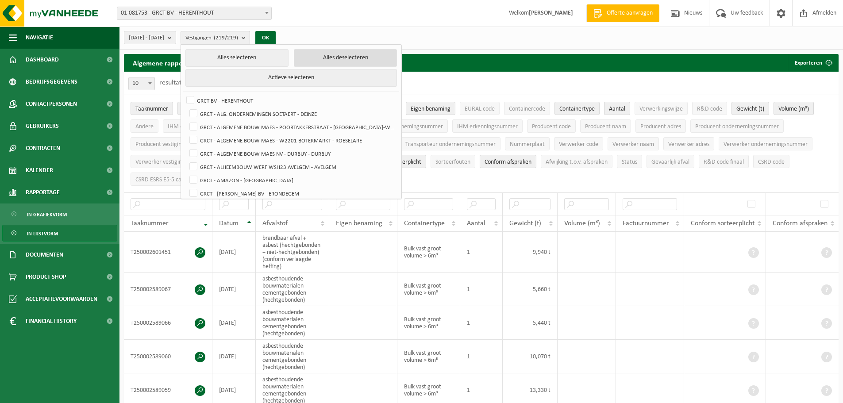
checkbox input "false"
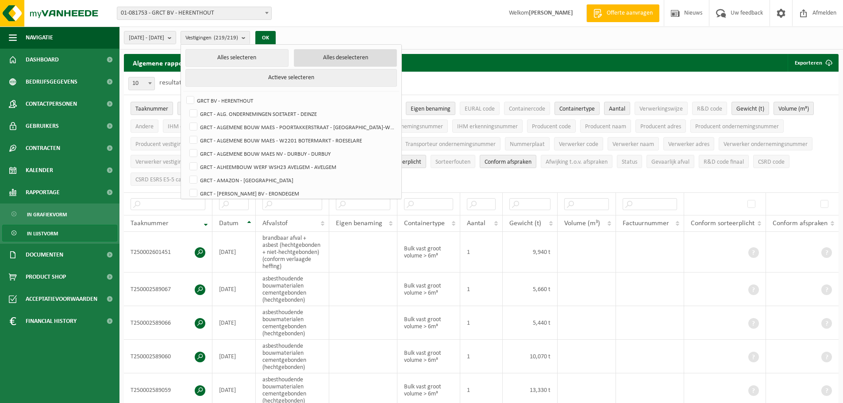
checkbox input "false"
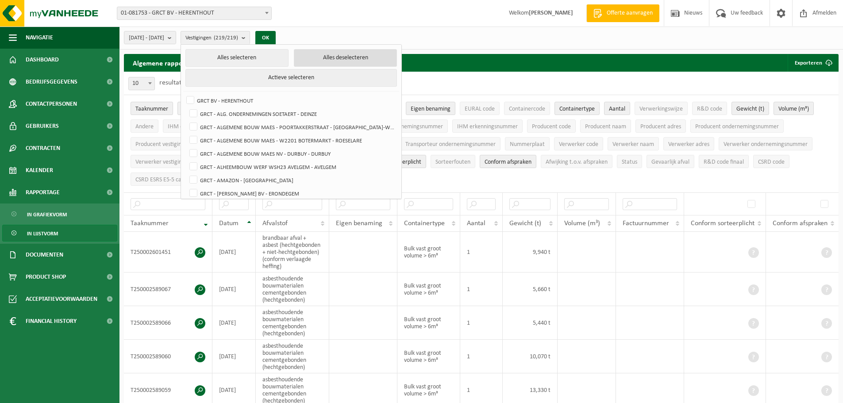
checkbox input "false"
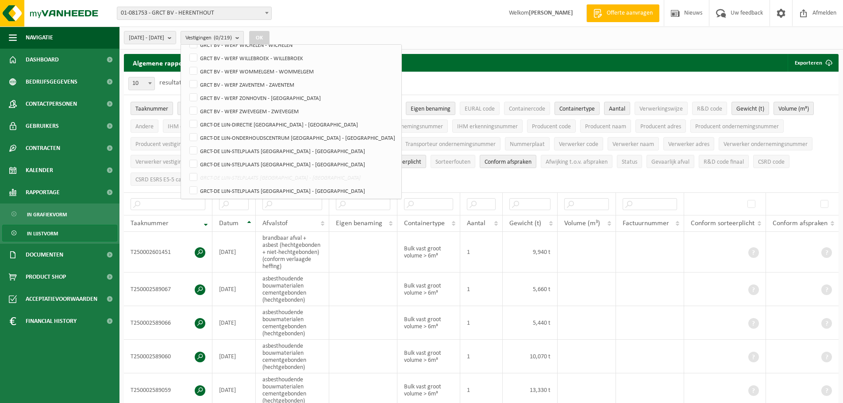
scroll to position [2805, 0]
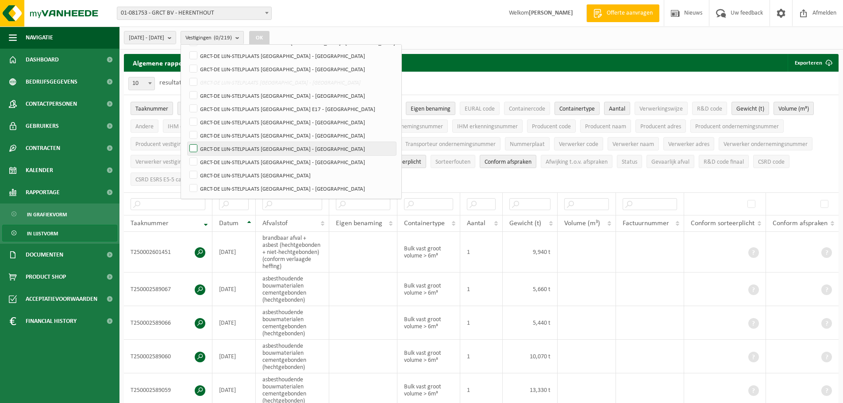
click at [229, 150] on label "GRCT-DE LIJN-STELPLAATS [GEOGRAPHIC_DATA] - [GEOGRAPHIC_DATA]" at bounding box center [292, 148] width 208 height 13
click at [186, 142] on input "GRCT-DE LIJN-STELPLAATS [GEOGRAPHIC_DATA] - [GEOGRAPHIC_DATA]" at bounding box center [186, 142] width 0 height 0
click at [269, 36] on button "OK" at bounding box center [259, 38] width 20 height 14
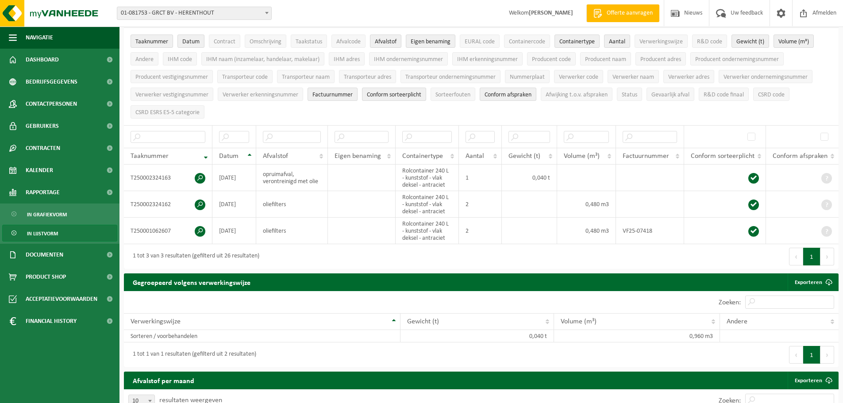
scroll to position [0, 0]
